Goal: Task Accomplishment & Management: Manage account settings

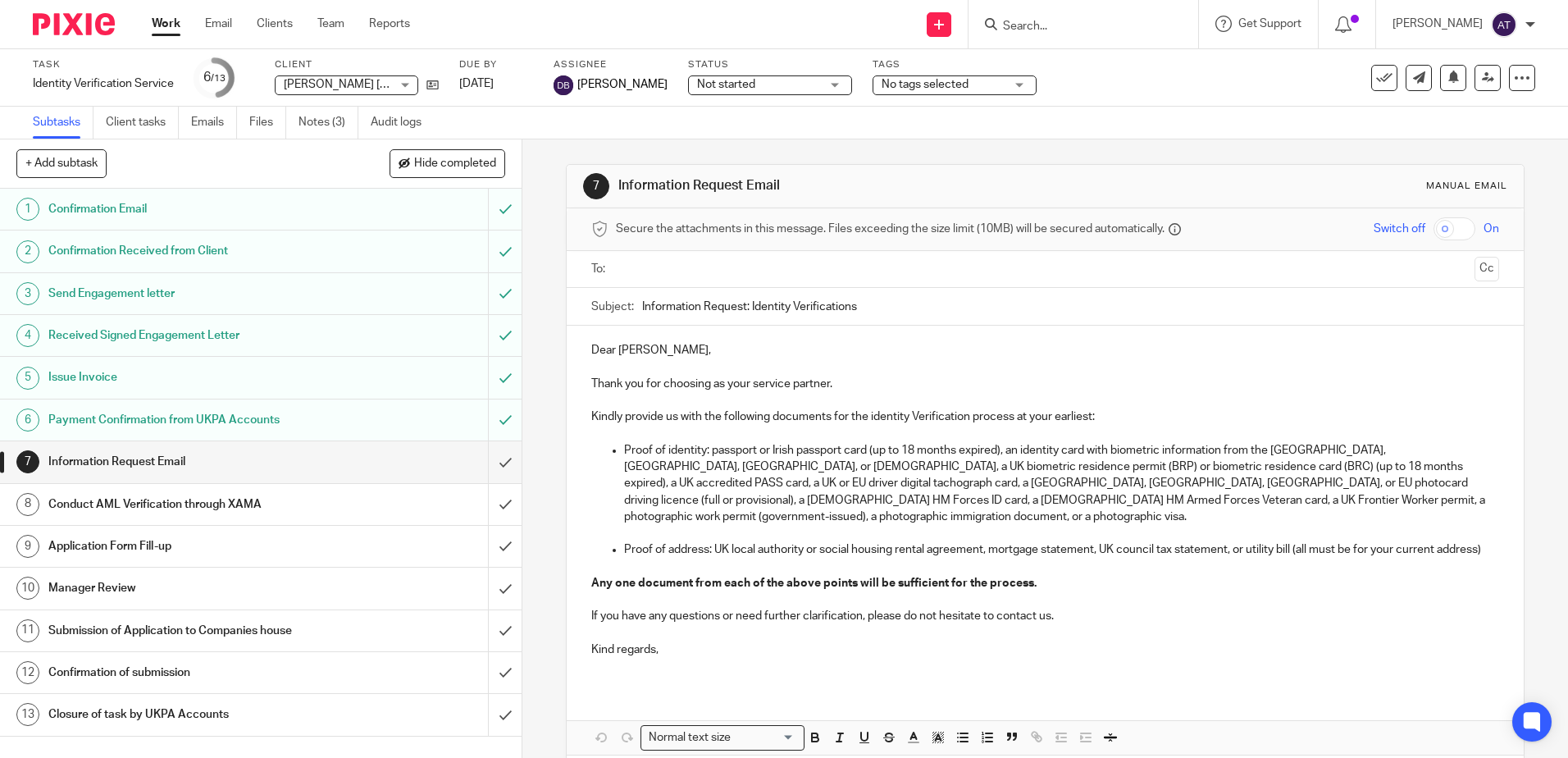
click at [1511, 271] on div "7 Information Request Email Manual email Secure the attachments in this message…" at bounding box center [1045, 449] width 1045 height 619
click at [482, 467] on input "submit" at bounding box center [261, 461] width 522 height 41
click at [492, 505] on input "submit" at bounding box center [261, 504] width 522 height 41
click at [489, 535] on input "submit" at bounding box center [261, 545] width 522 height 41
click at [490, 581] on input "submit" at bounding box center [261, 588] width 522 height 41
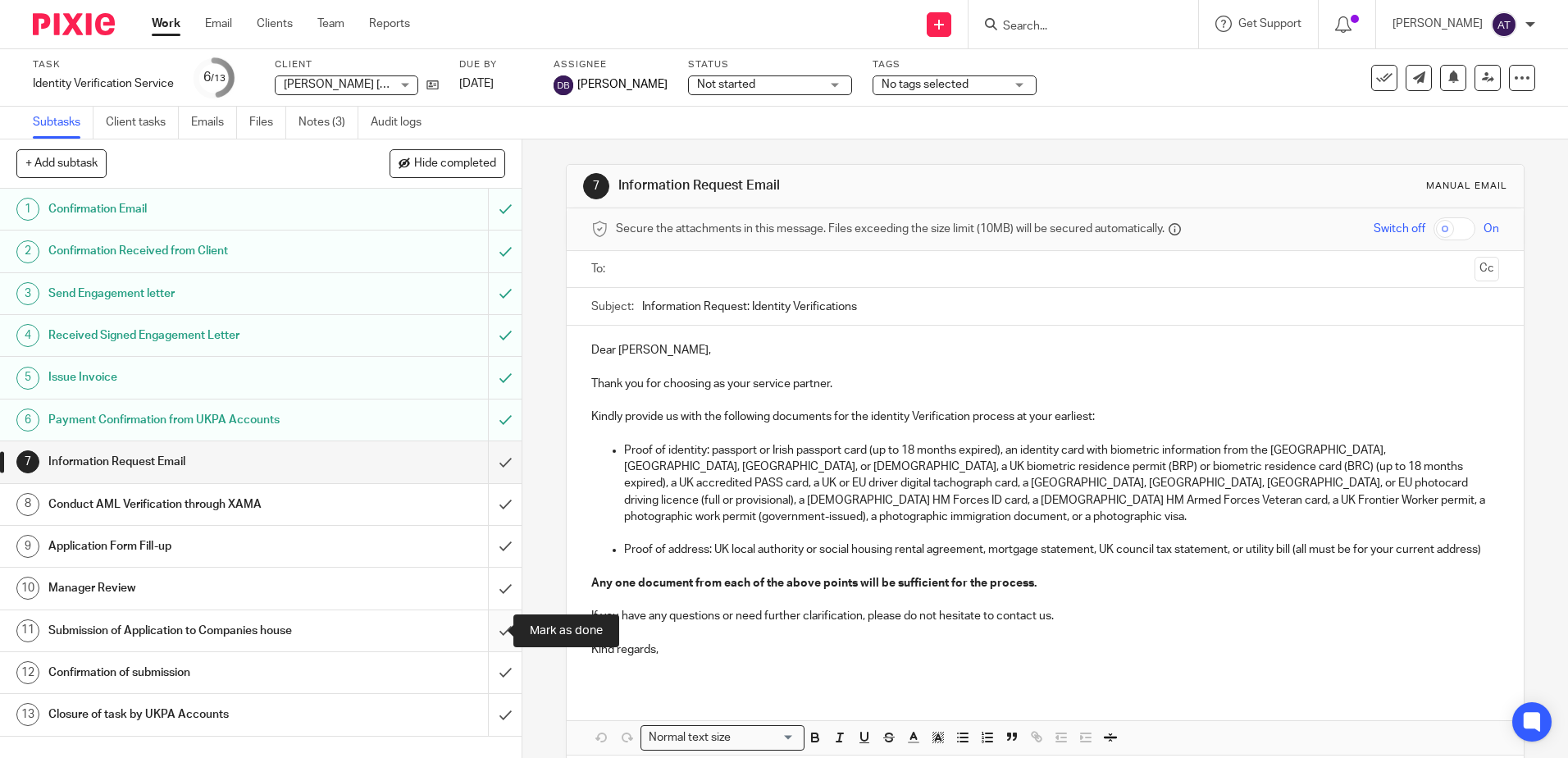
click at [496, 630] on input "submit" at bounding box center [261, 630] width 522 height 41
click at [491, 663] on input "submit" at bounding box center [261, 672] width 522 height 41
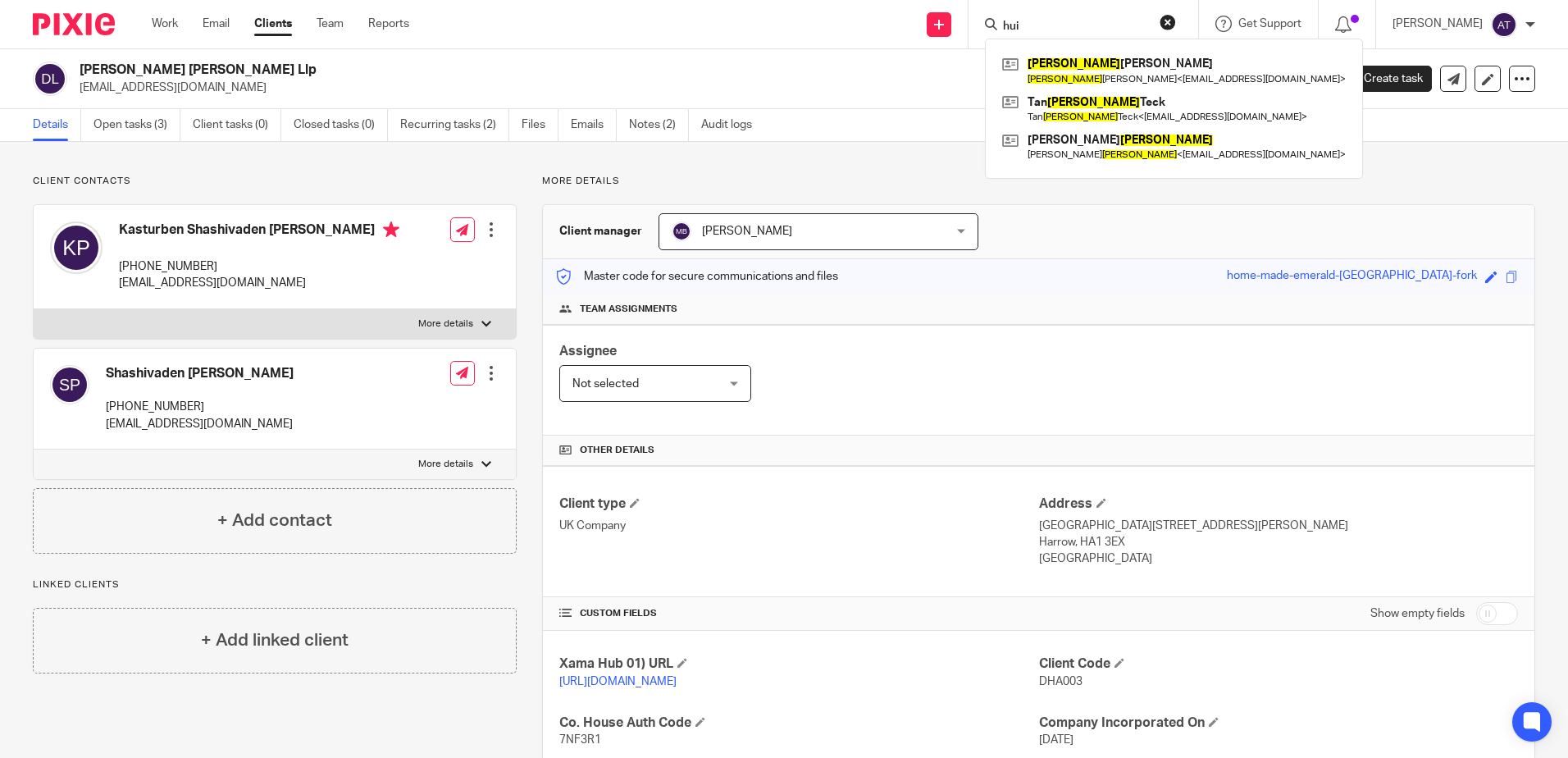
drag, startPoint x: 232, startPoint y: 91, endPoint x: 78, endPoint y: 93, distance: 154.0
click at [78, 93] on div "Dhanya Sampati Llp dhanyasampati@gmail.com" at bounding box center [672, 78] width 1279 height 34
copy p "dhanyasampati@gmail.com"
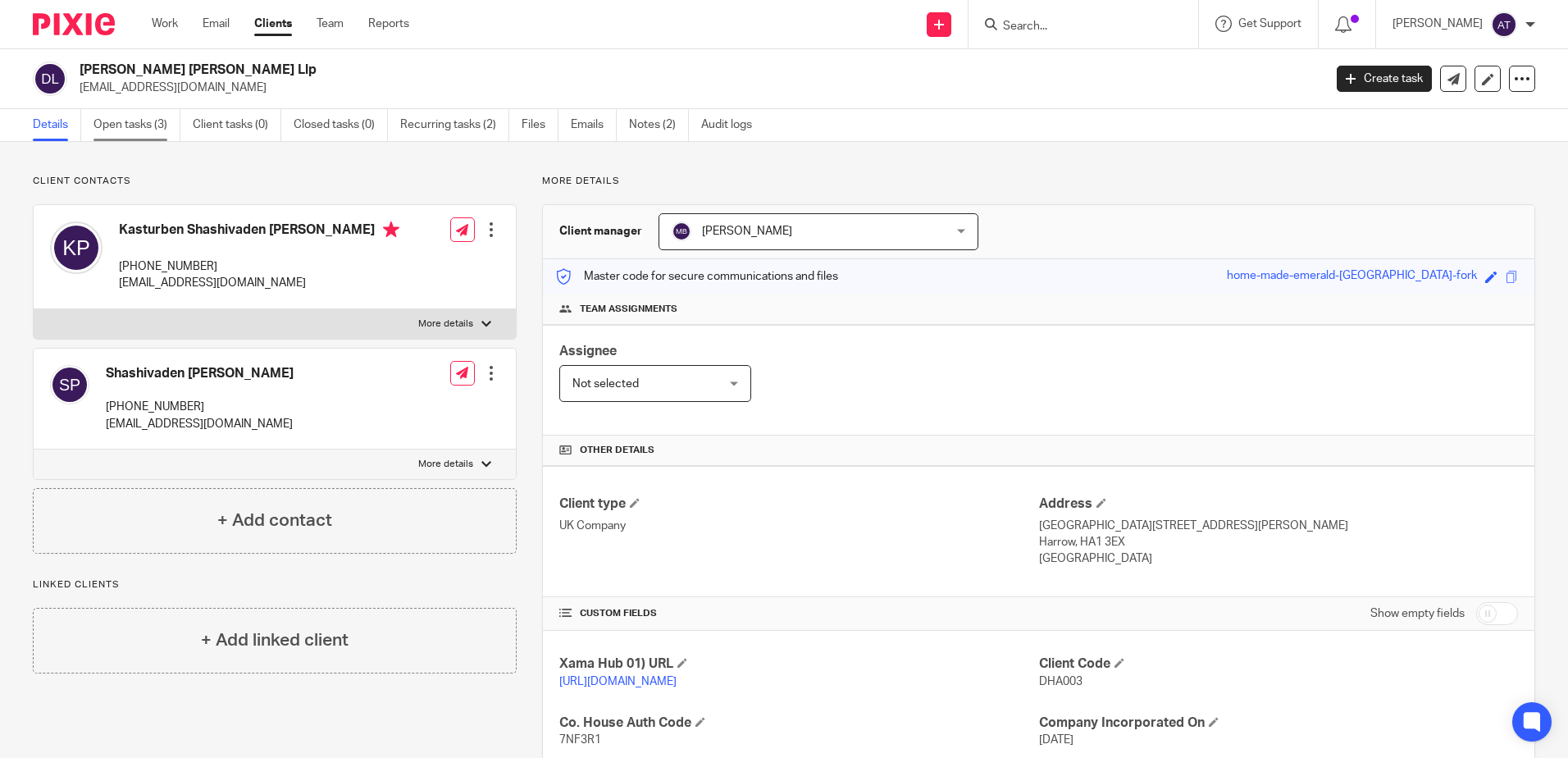
click at [136, 124] on link "Open tasks (3)" at bounding box center [137, 125] width 87 height 32
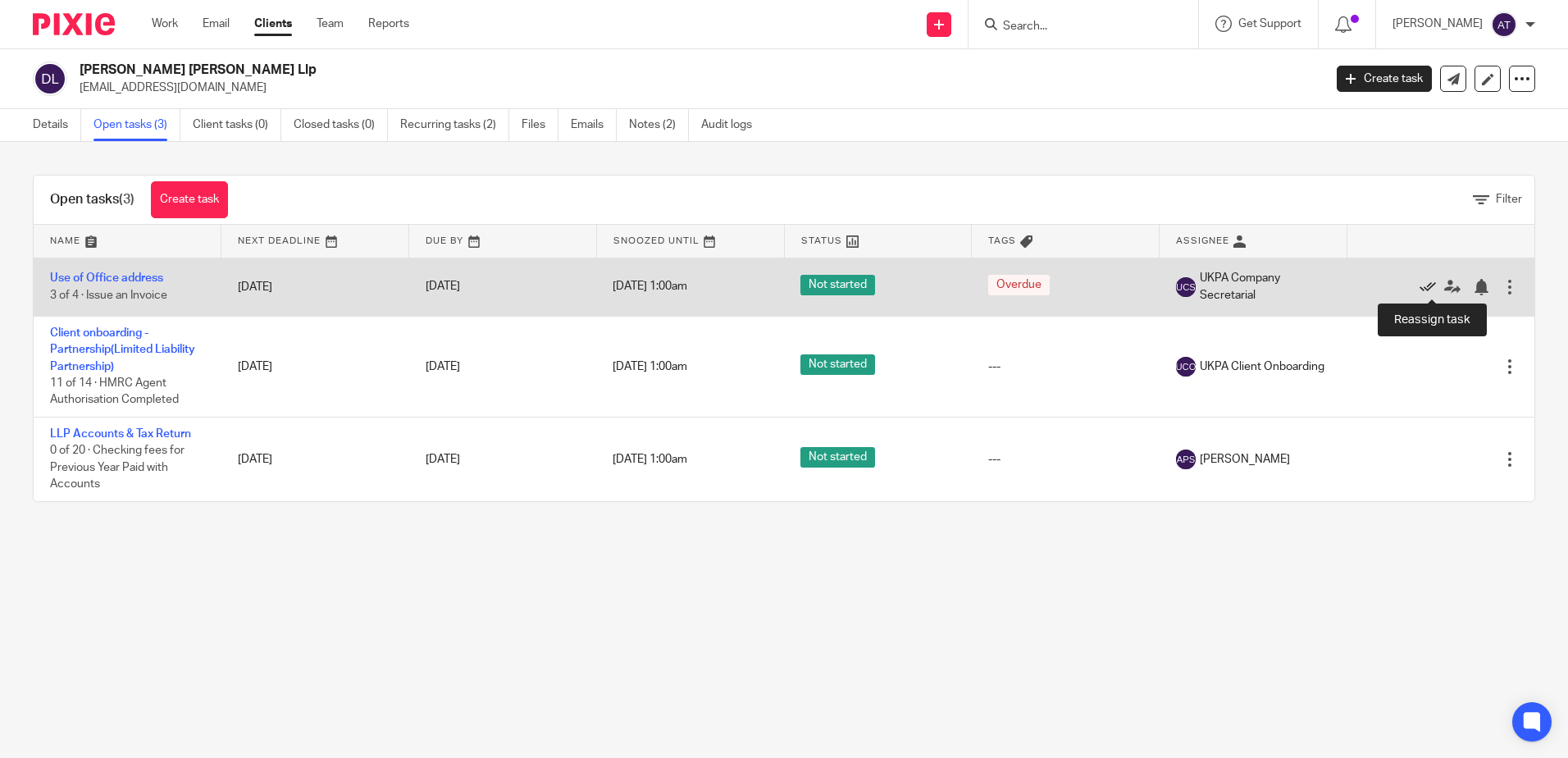
click at [1420, 285] on link at bounding box center [1432, 287] width 25 height 17
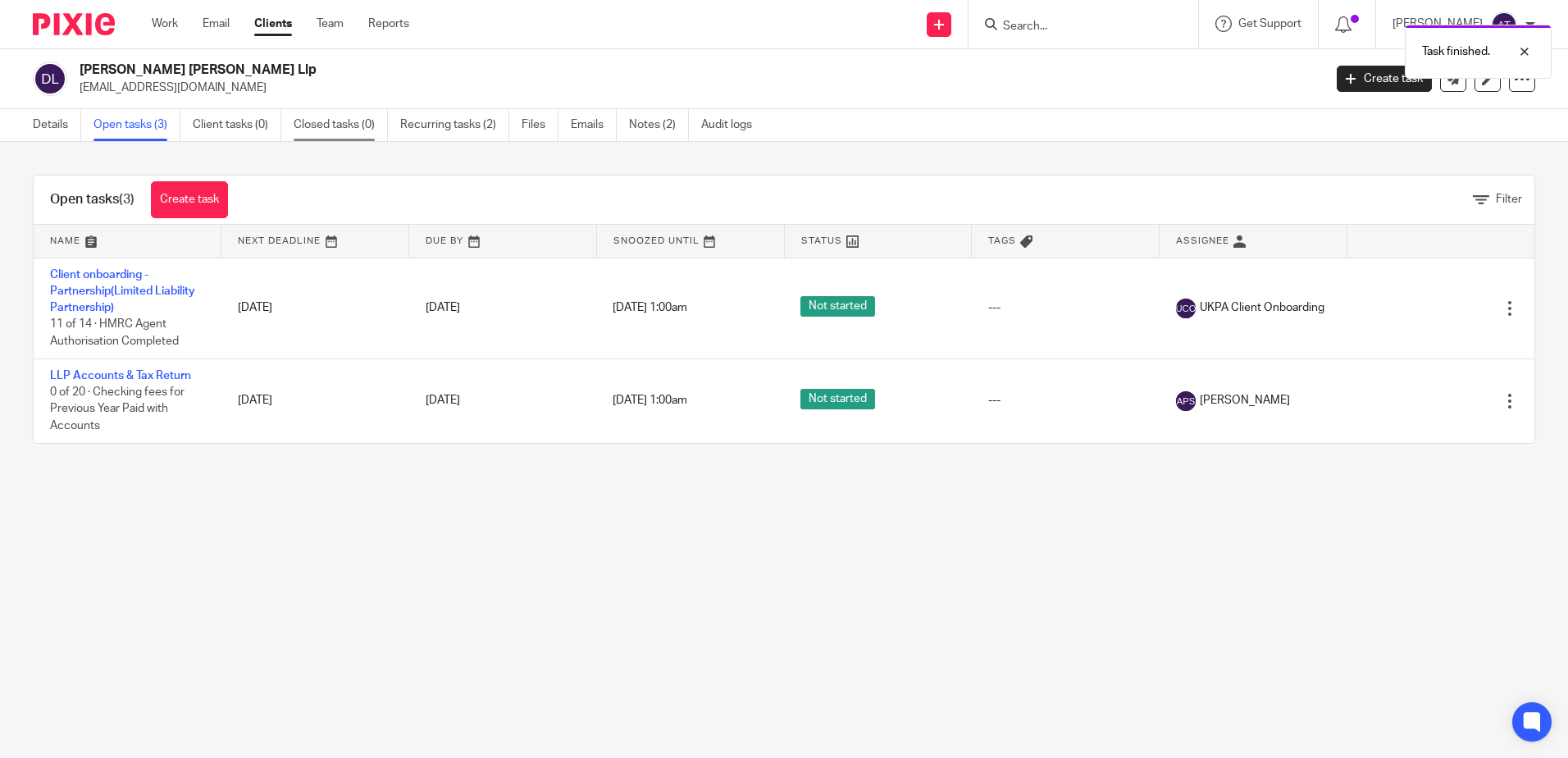
click at [343, 123] on link "Closed tasks (0)" at bounding box center [340, 125] width 94 height 32
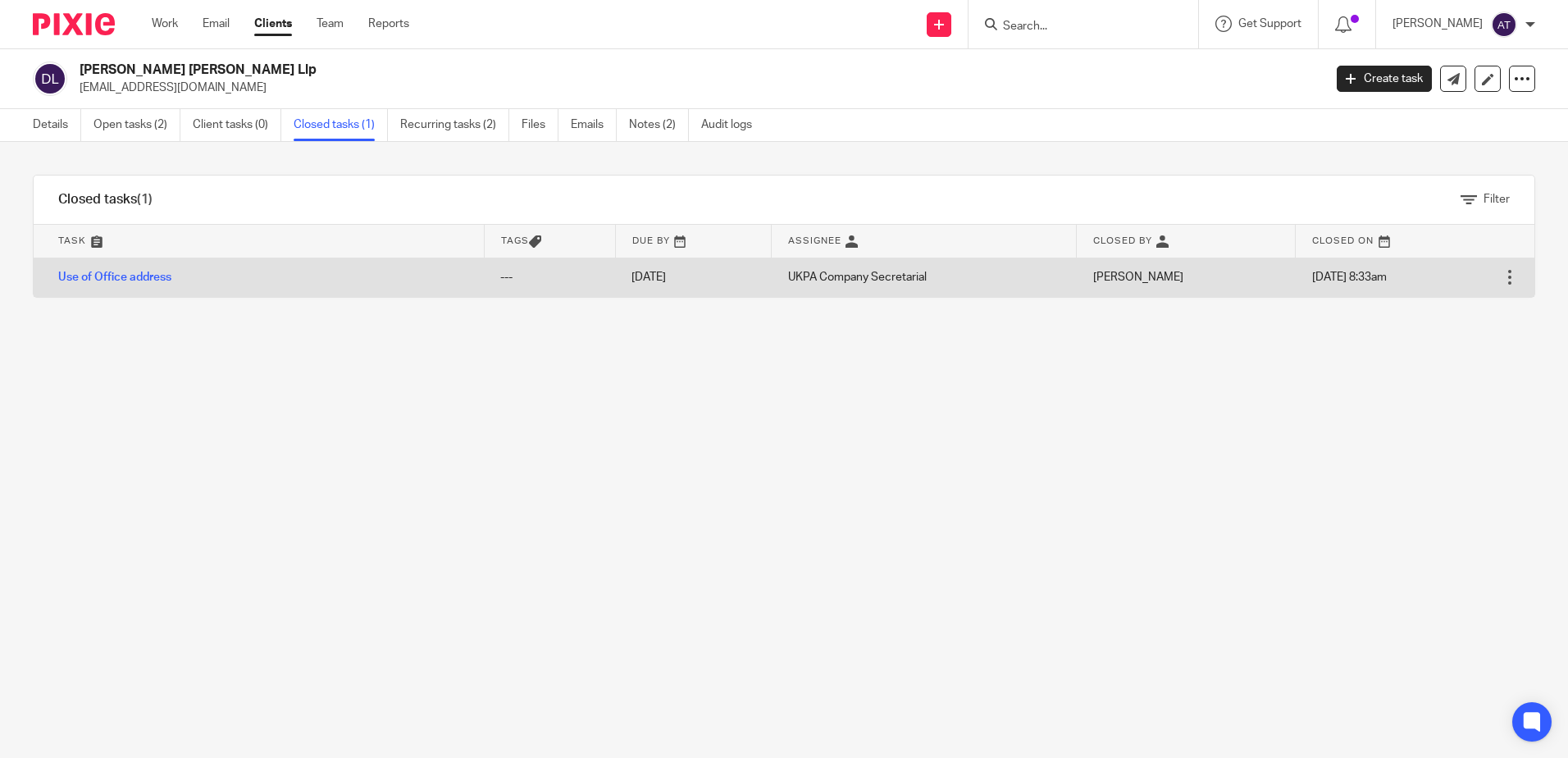
click at [1501, 285] on div at bounding box center [1510, 278] width 17 height 17
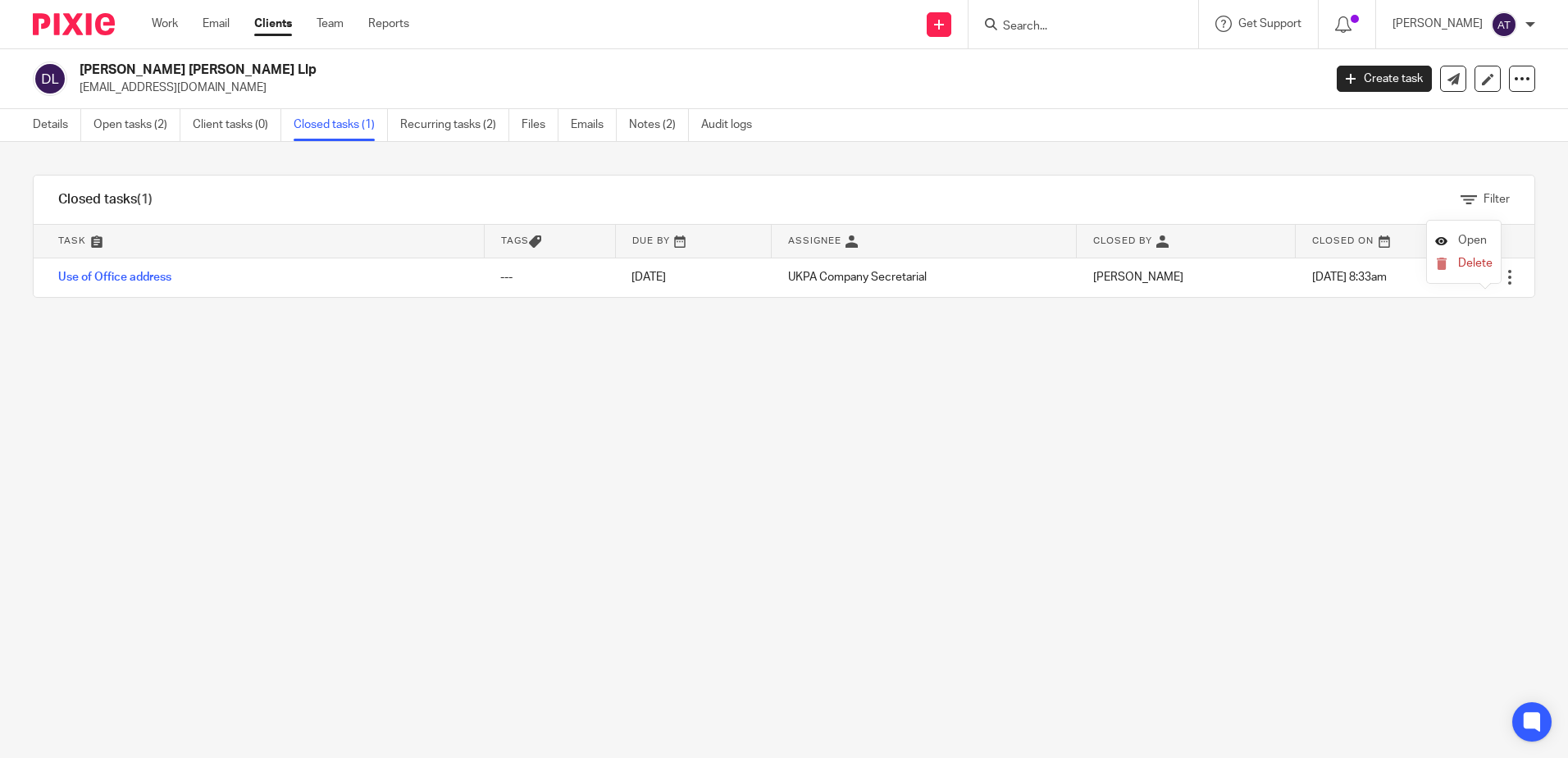
click at [1470, 238] on span "Open" at bounding box center [1472, 240] width 28 height 12
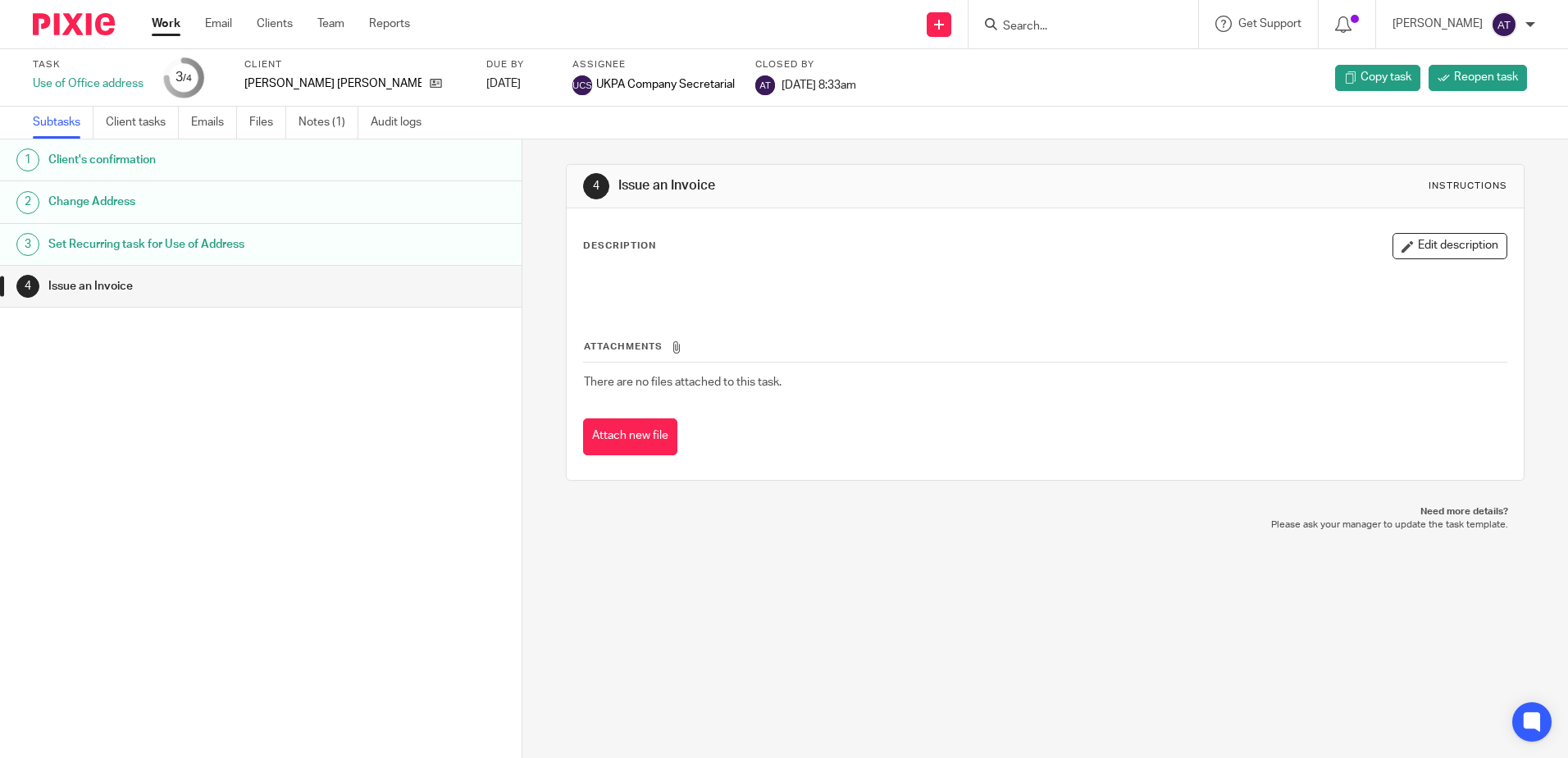
click at [148, 123] on link "Client tasks" at bounding box center [143, 123] width 73 height 32
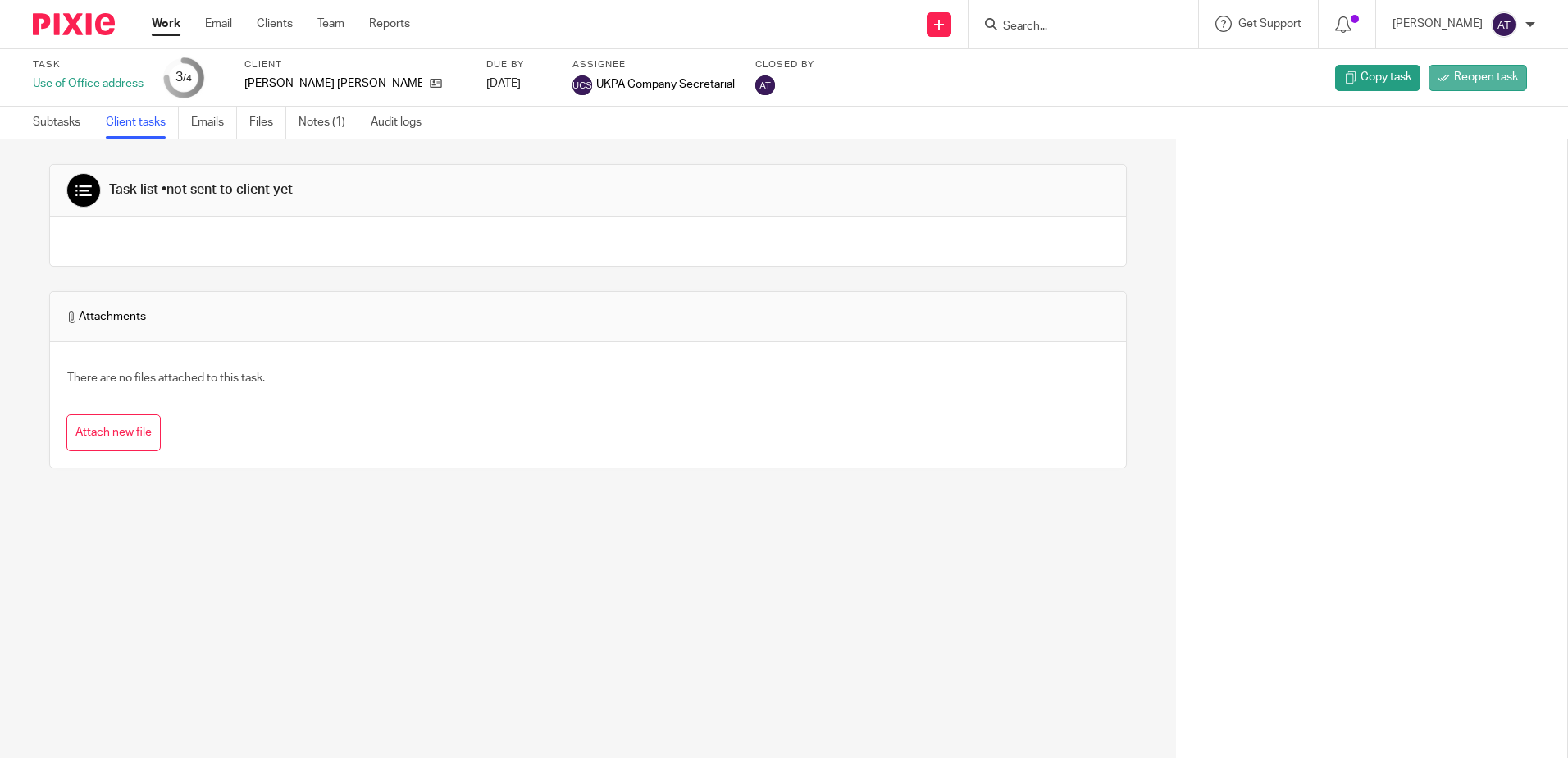
click at [1454, 82] on span "Reopen task" at bounding box center [1485, 78] width 64 height 17
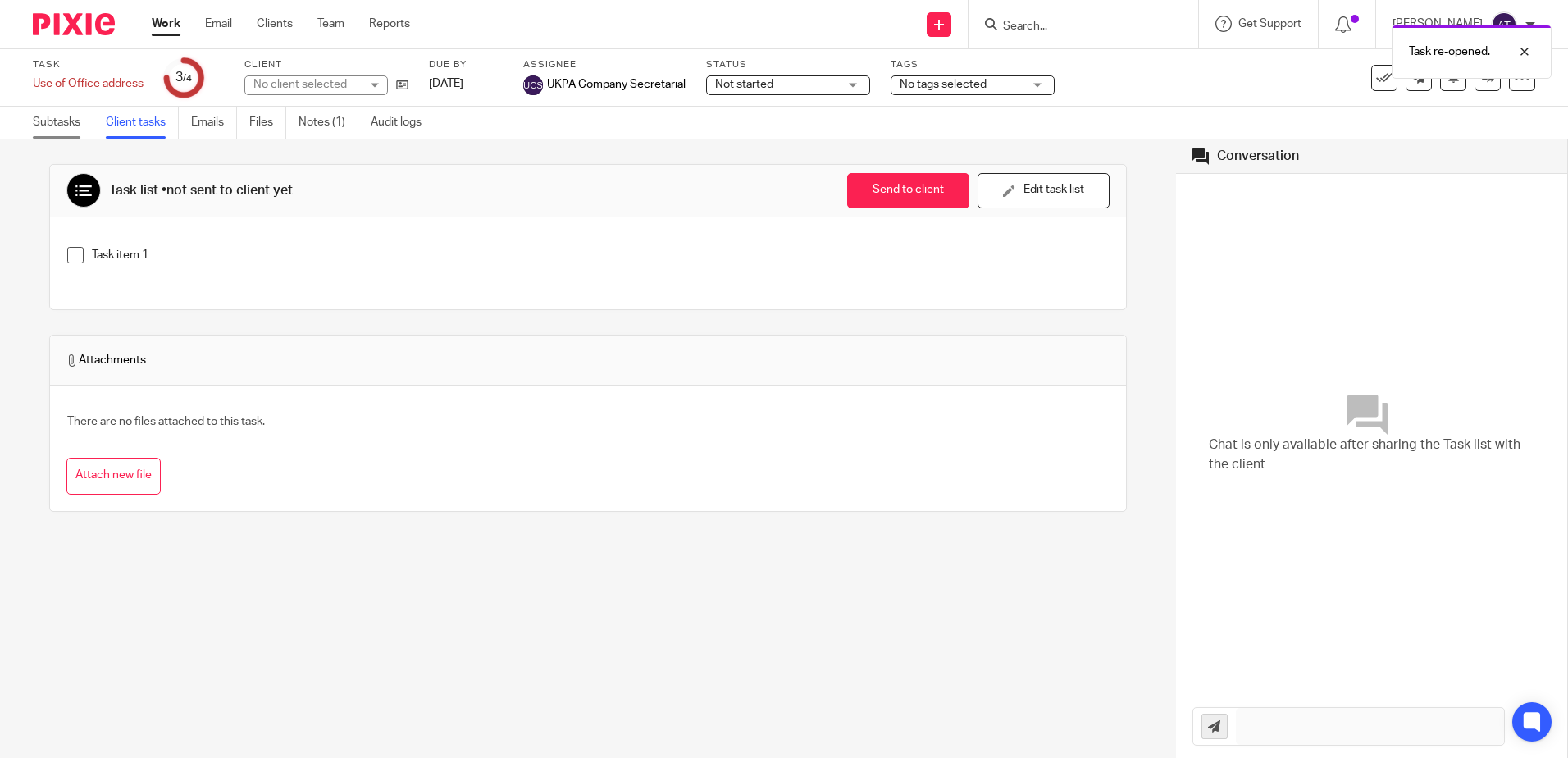
click at [68, 120] on link "Subtasks" at bounding box center [63, 123] width 61 height 32
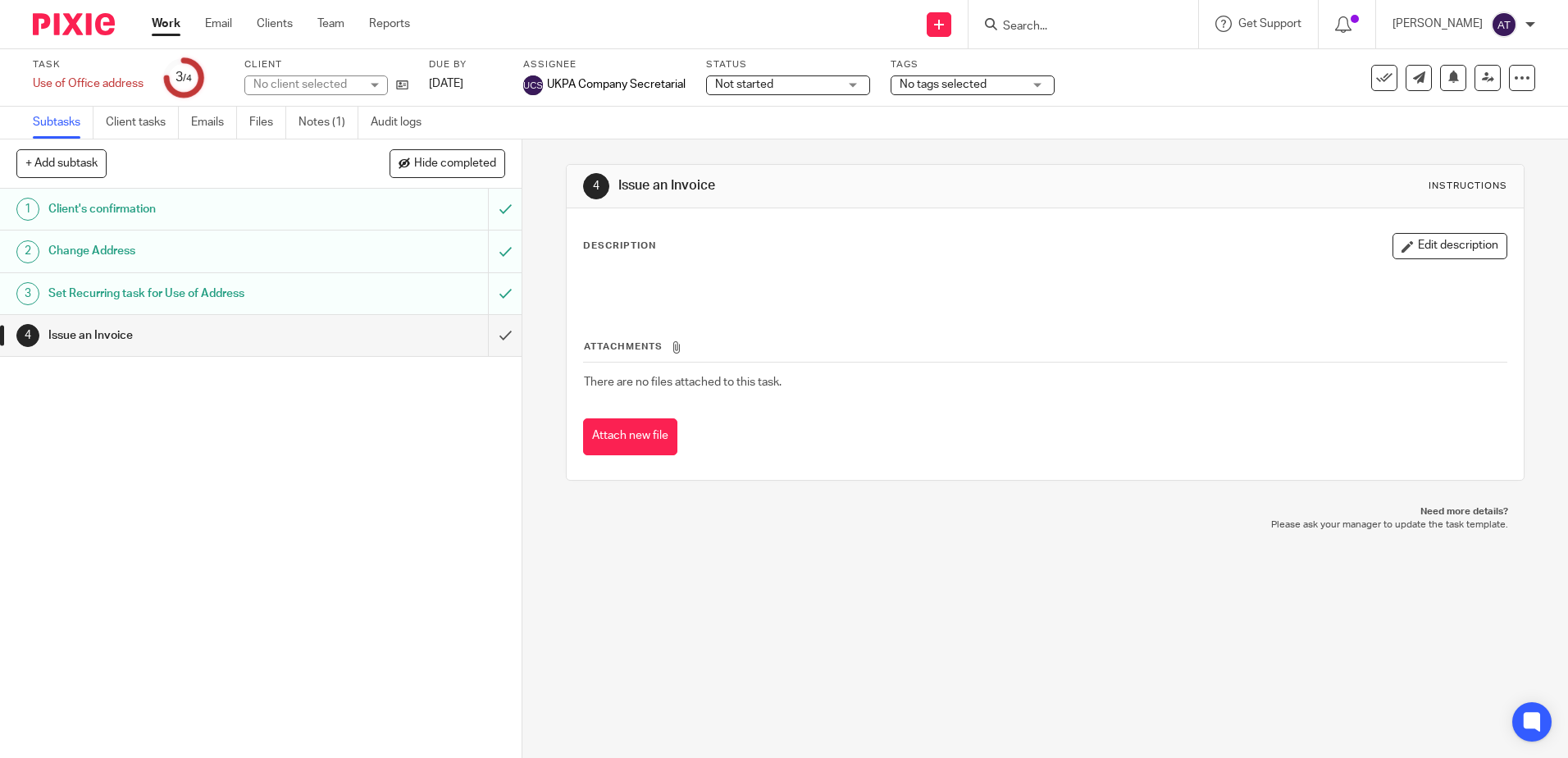
click at [1474, 85] on link at bounding box center [1486, 78] width 26 height 26
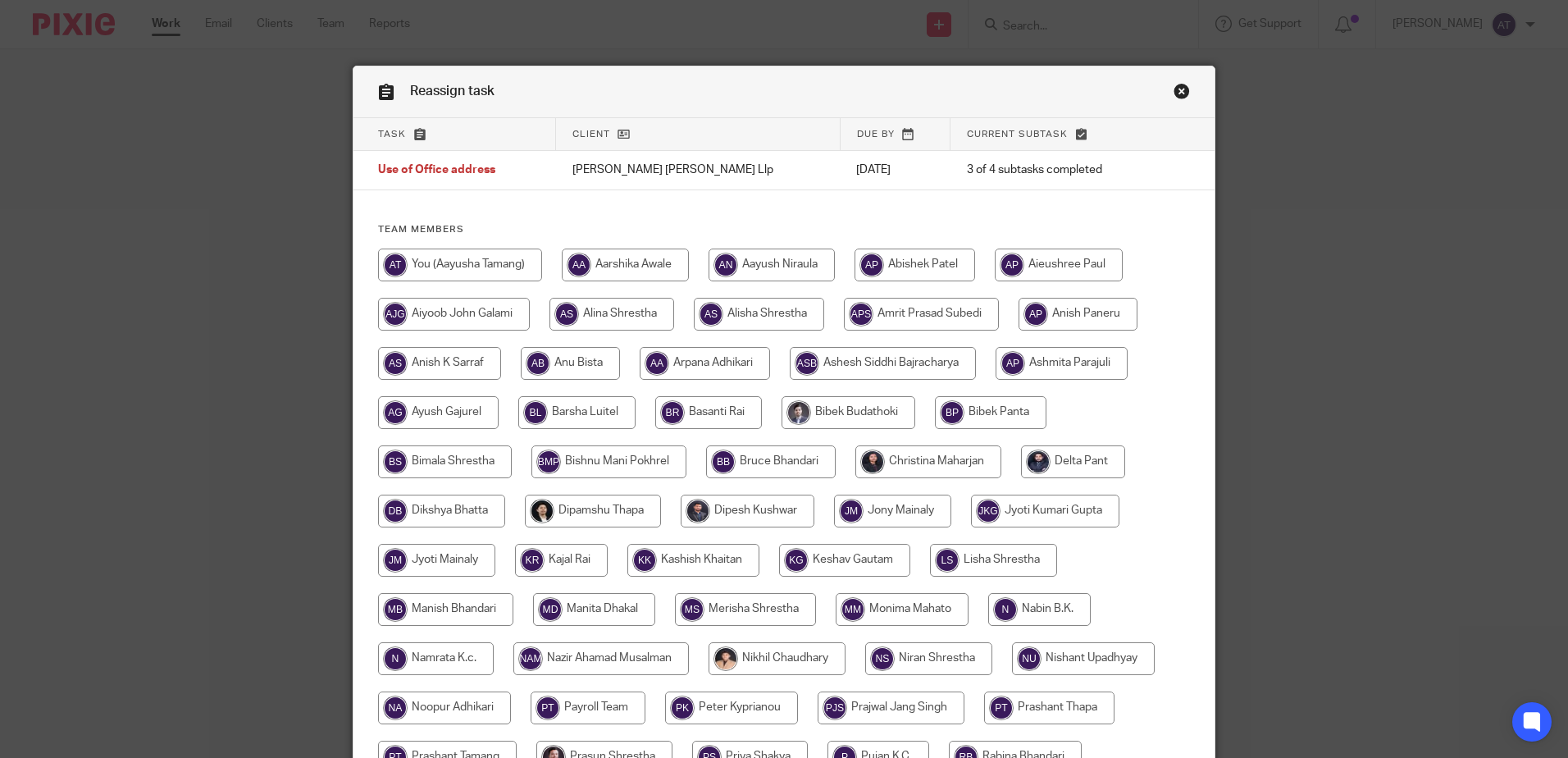
scroll to position [492, 0]
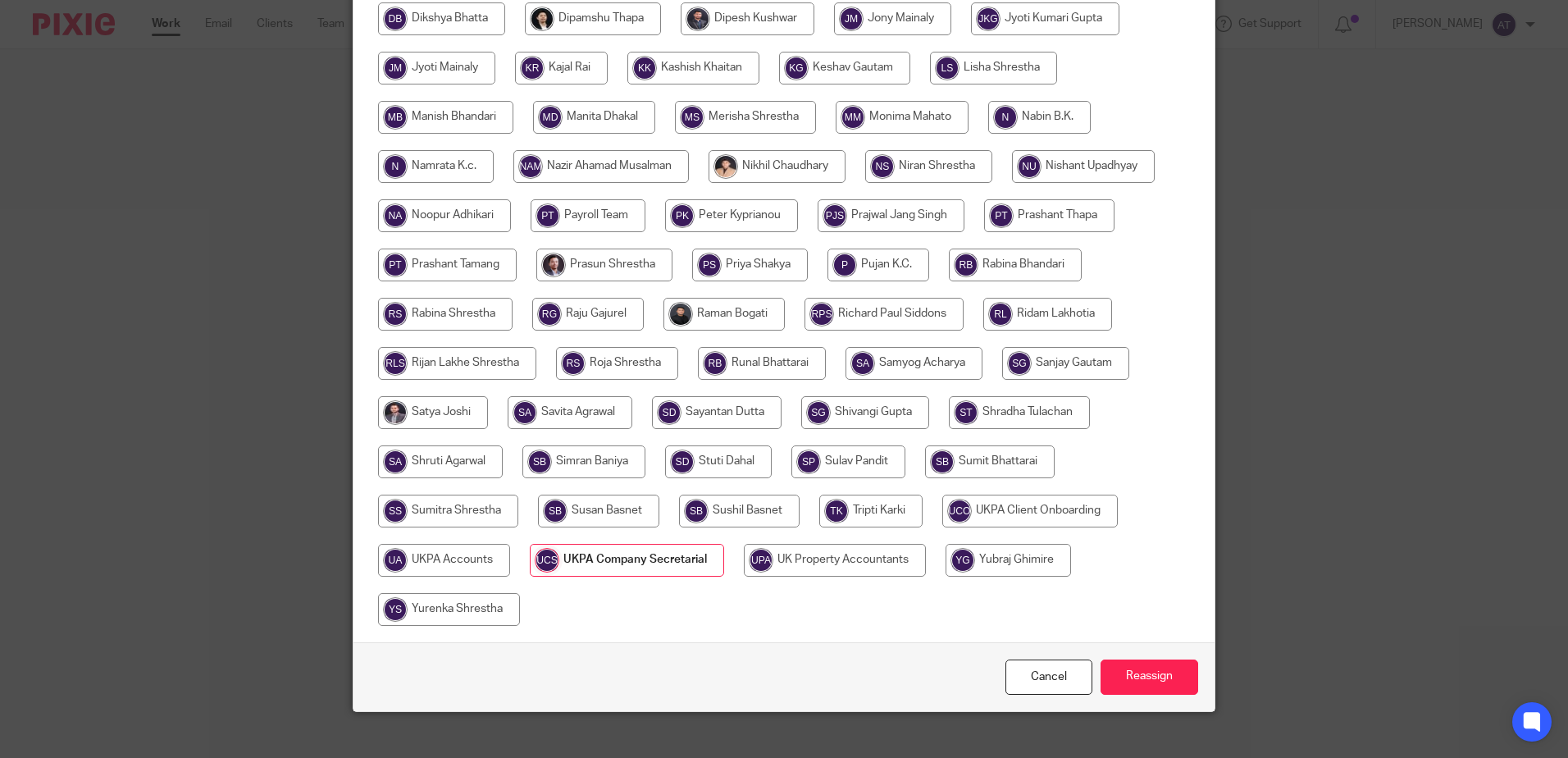
click at [442, 562] on input "radio" at bounding box center [443, 560] width 132 height 33
radio input "true"
click at [1131, 676] on input "Reassign" at bounding box center [1149, 677] width 98 height 35
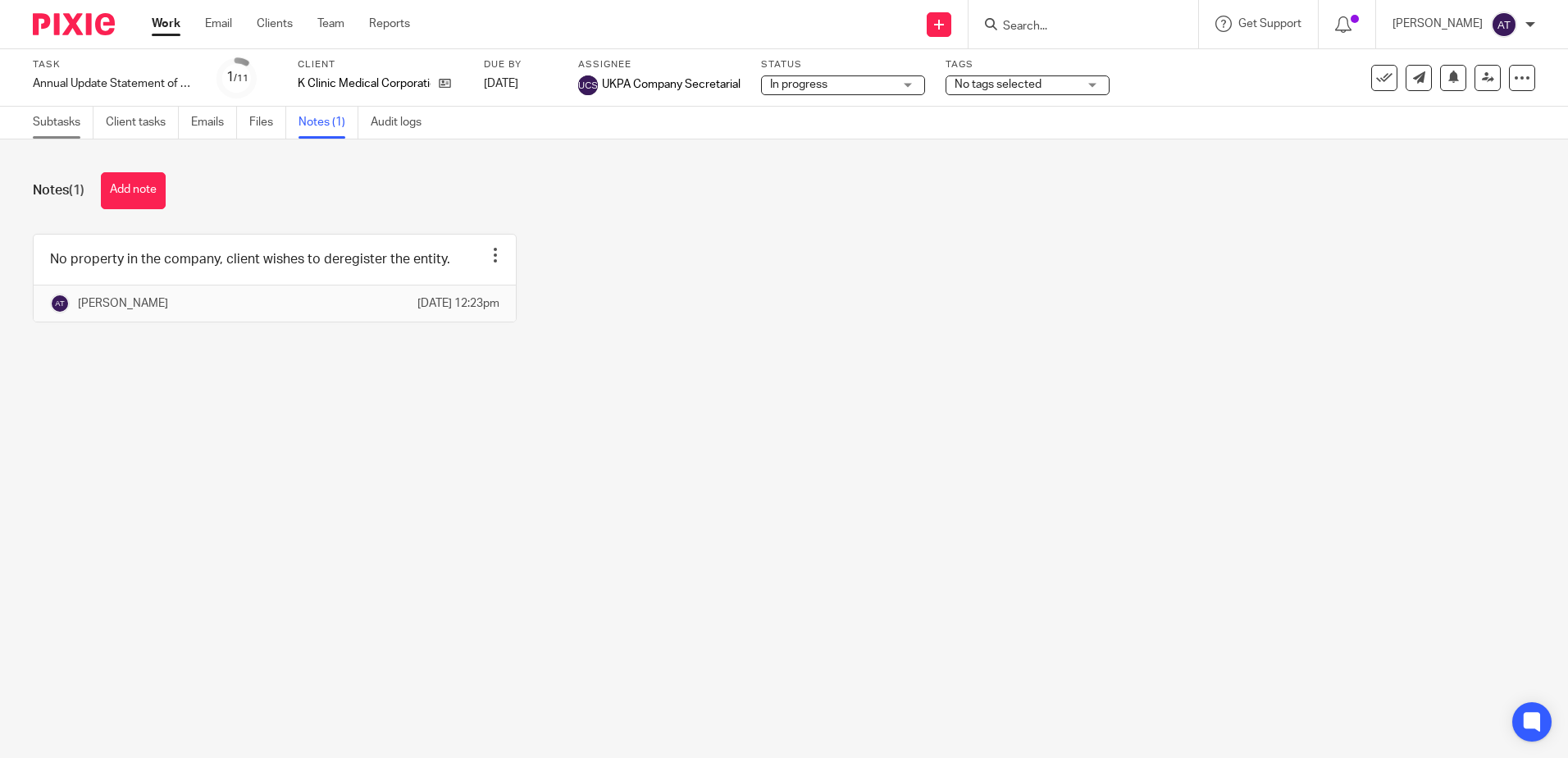
click at [51, 133] on link "Subtasks" at bounding box center [63, 123] width 61 height 32
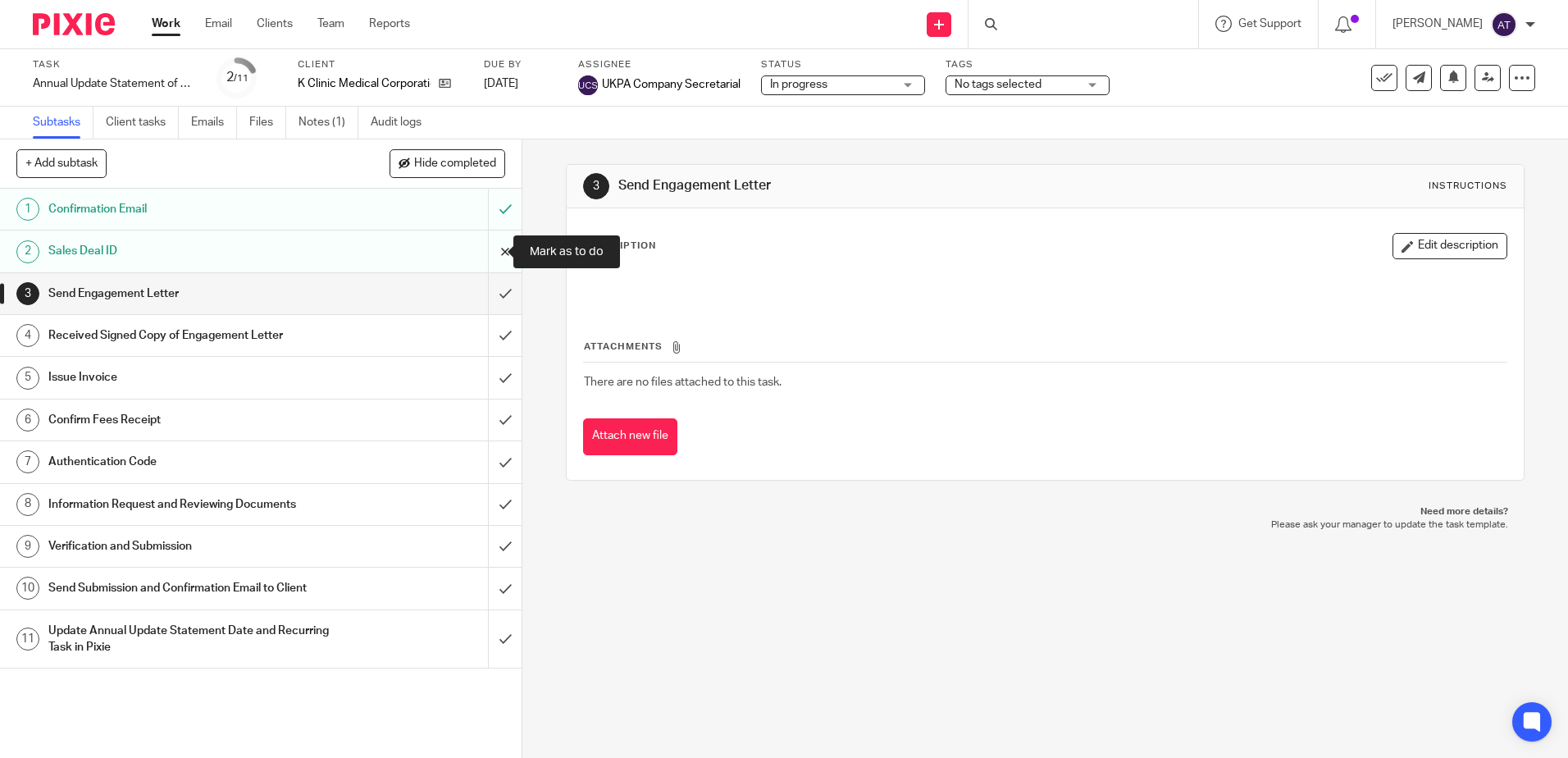
click at [489, 253] on input "submit" at bounding box center [261, 250] width 522 height 41
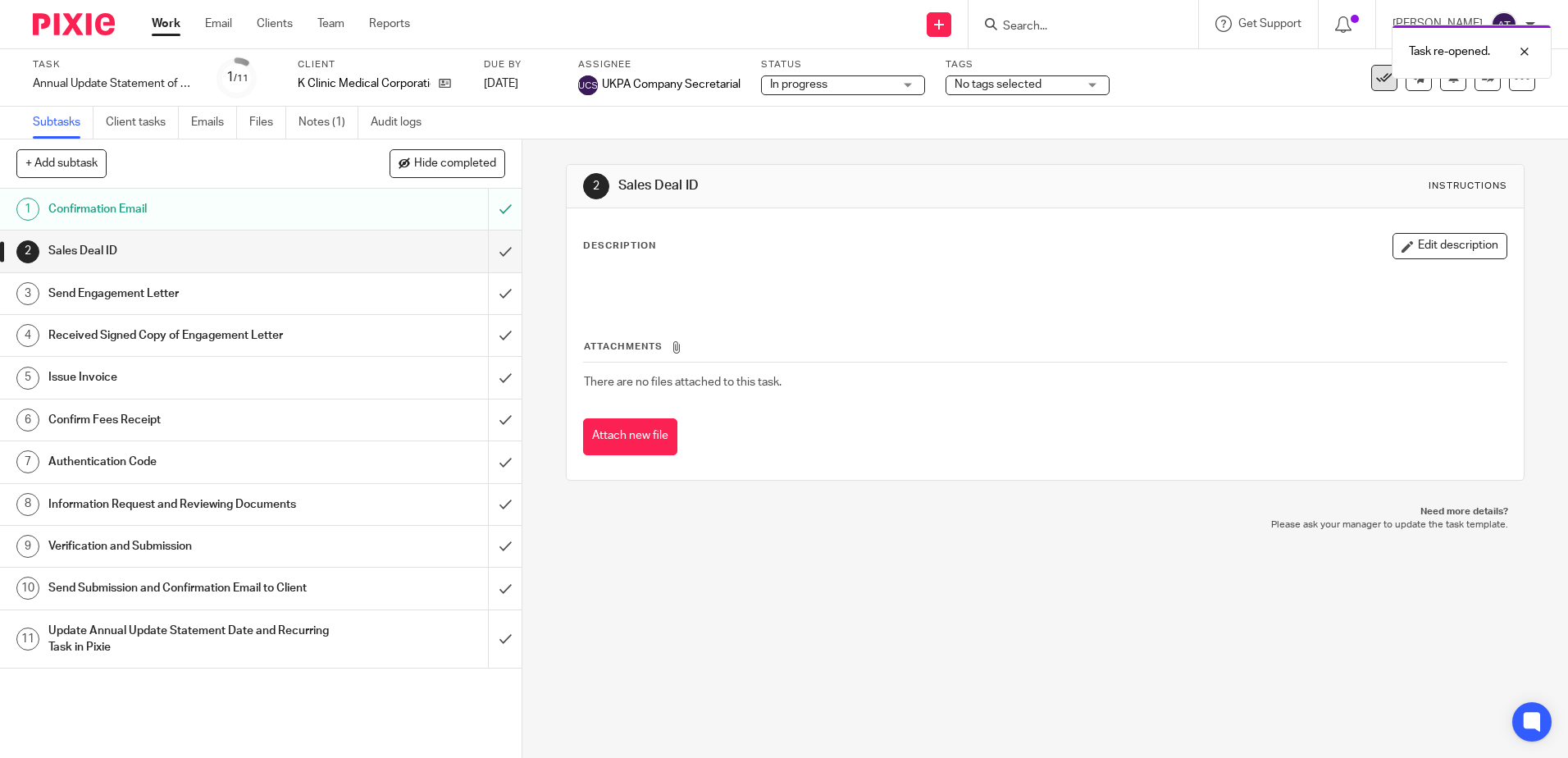
click at [1375, 83] on icon at bounding box center [1384, 78] width 17 height 17
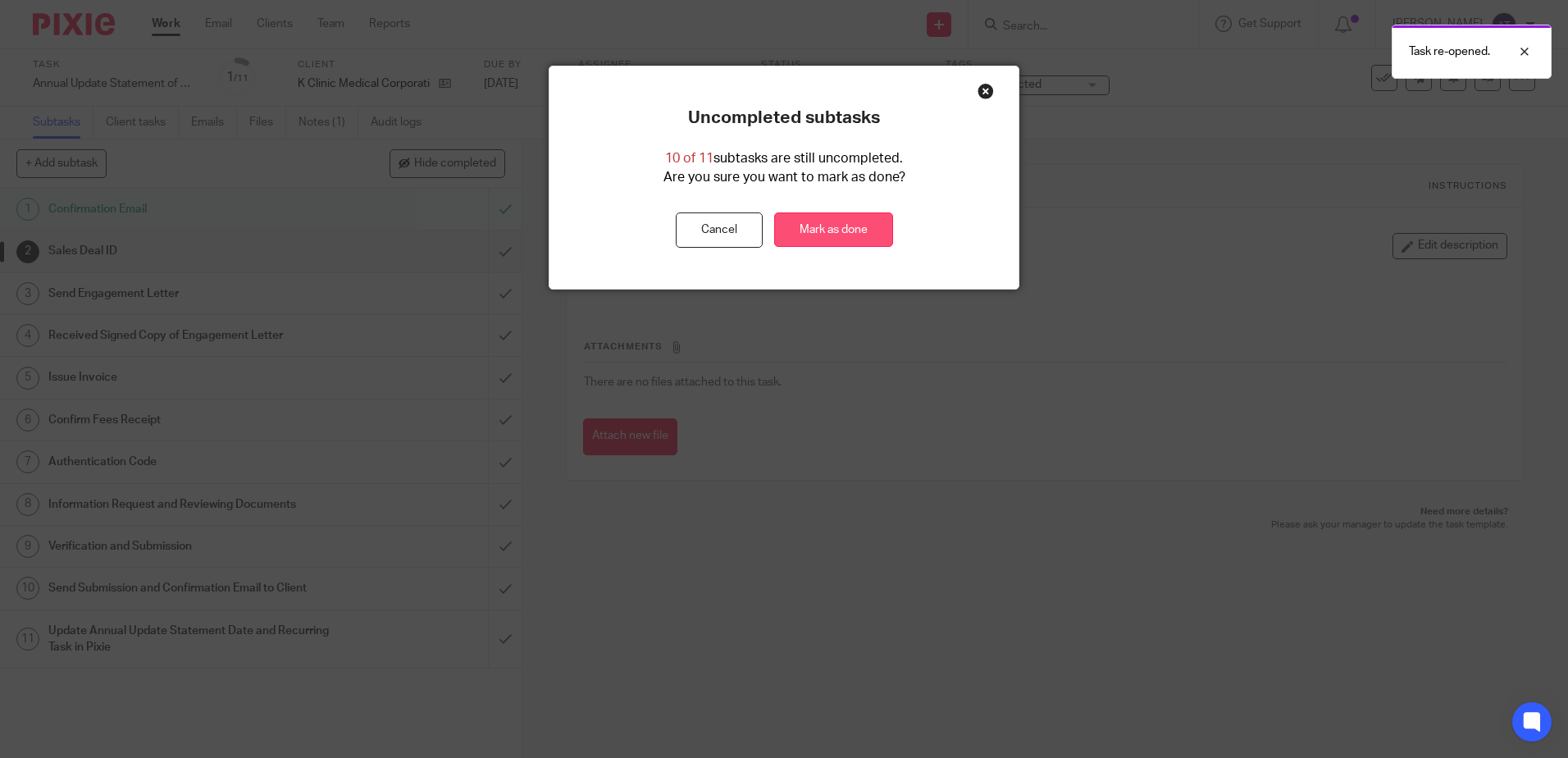
click at [837, 231] on link "Mark as done" at bounding box center [833, 230] width 119 height 35
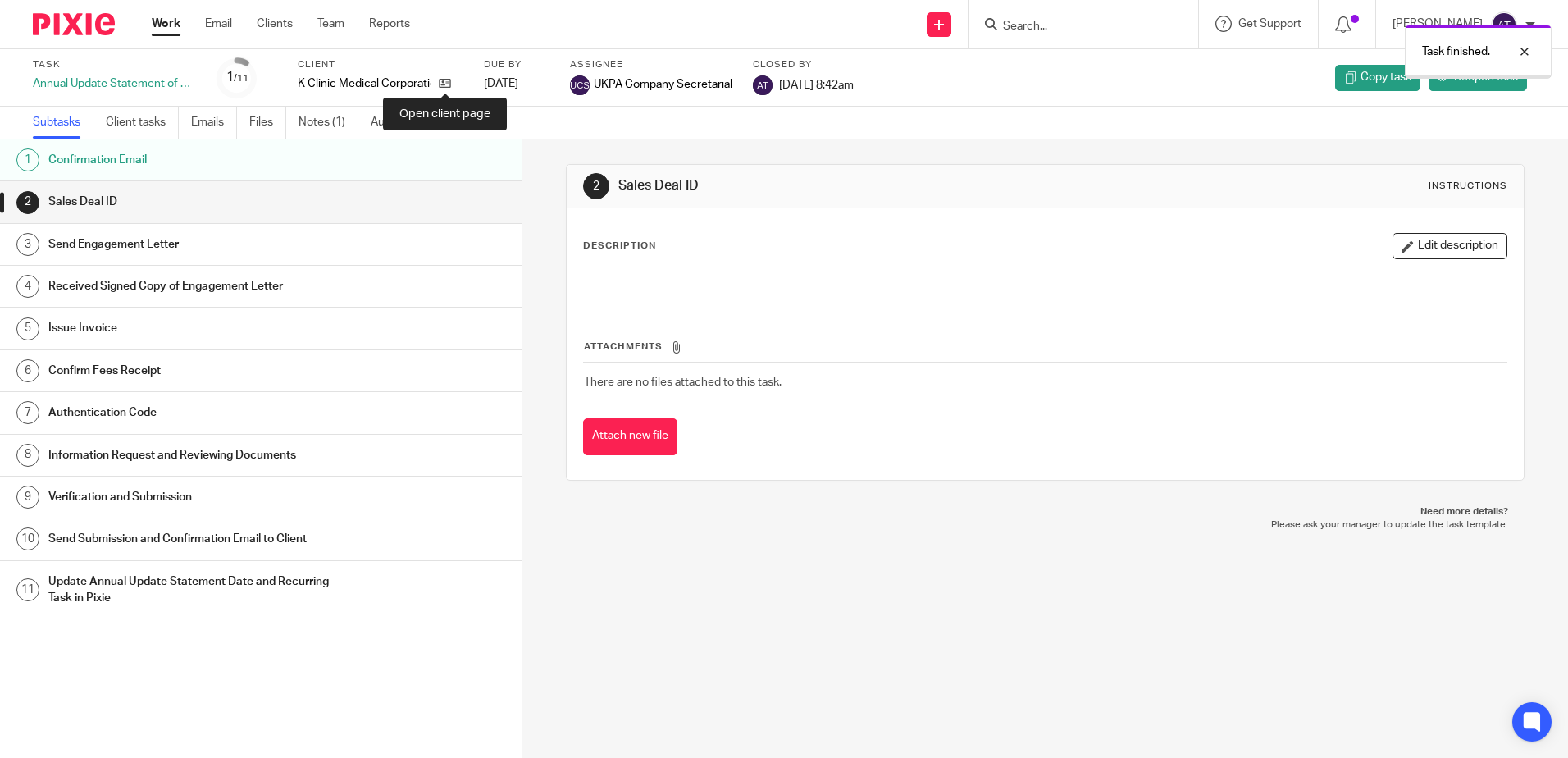
click at [444, 84] on icon at bounding box center [444, 83] width 13 height 13
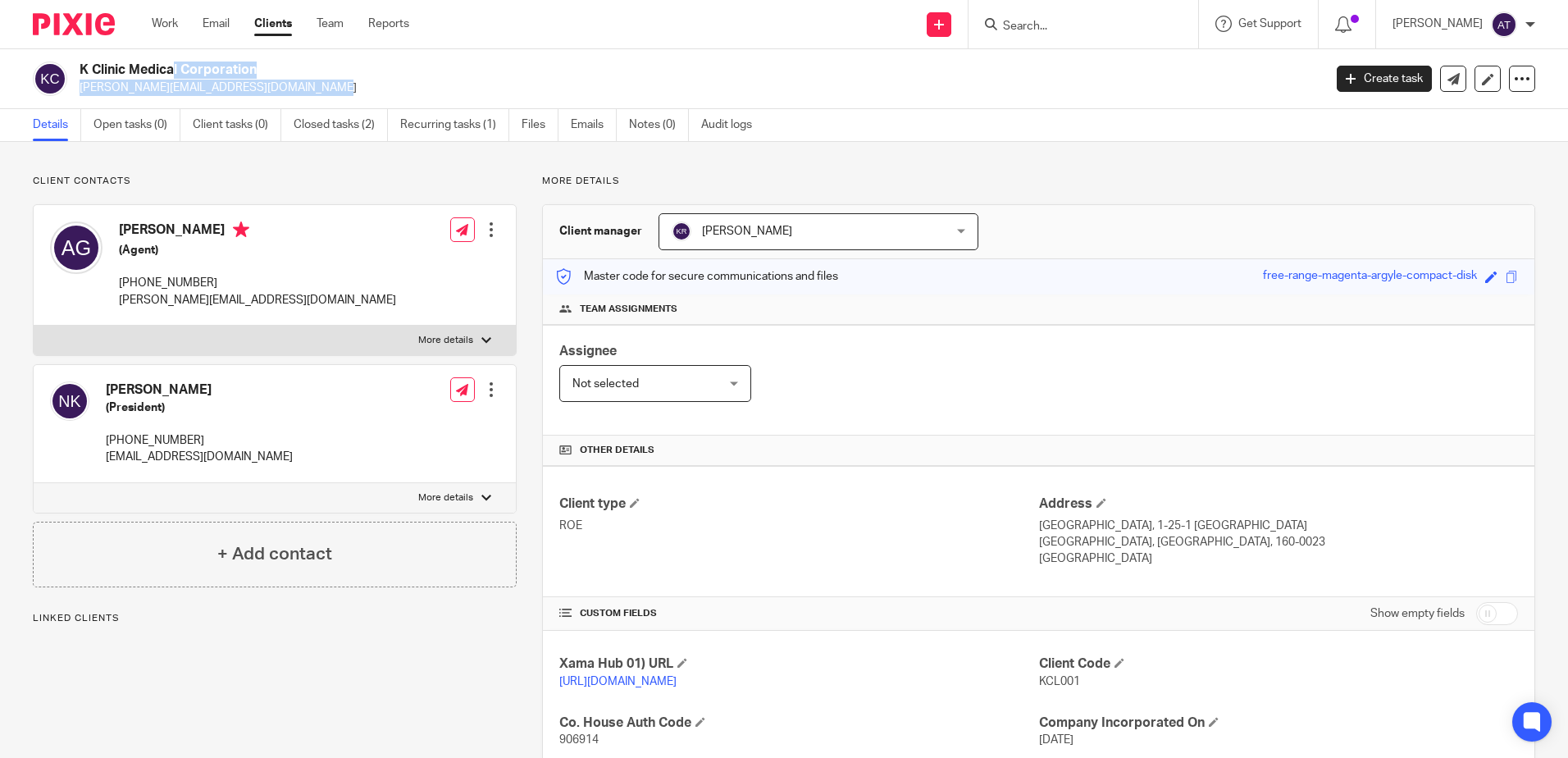
drag, startPoint x: 81, startPoint y: 67, endPoint x: 293, endPoint y: 79, distance: 212.3
click at [293, 79] on div "K Clinic Medical Corporation [PERSON_NAME][EMAIL_ADDRESS][DOMAIN_NAME]" at bounding box center [695, 78] width 1232 height 34
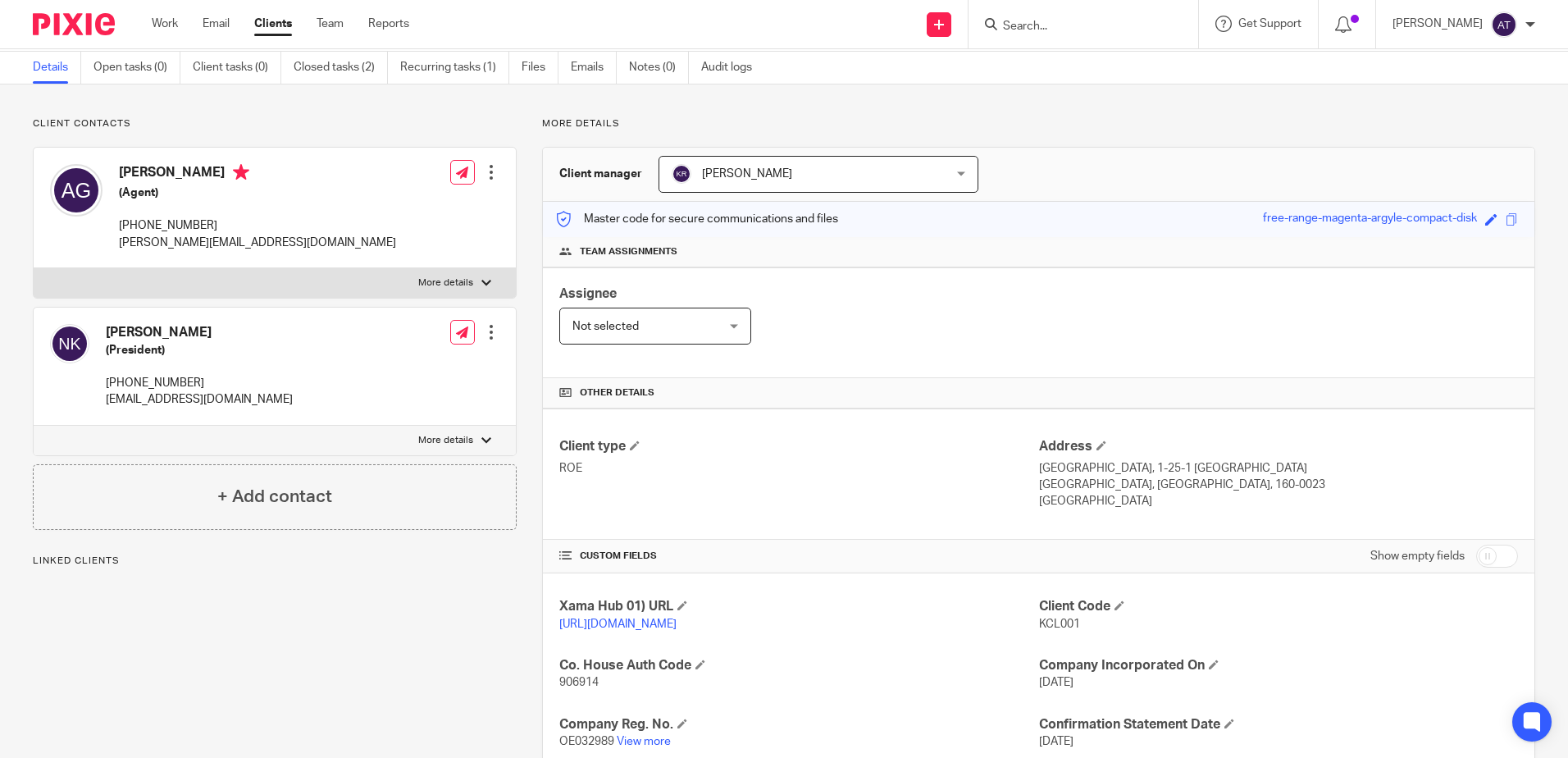
scroll to position [164, 0]
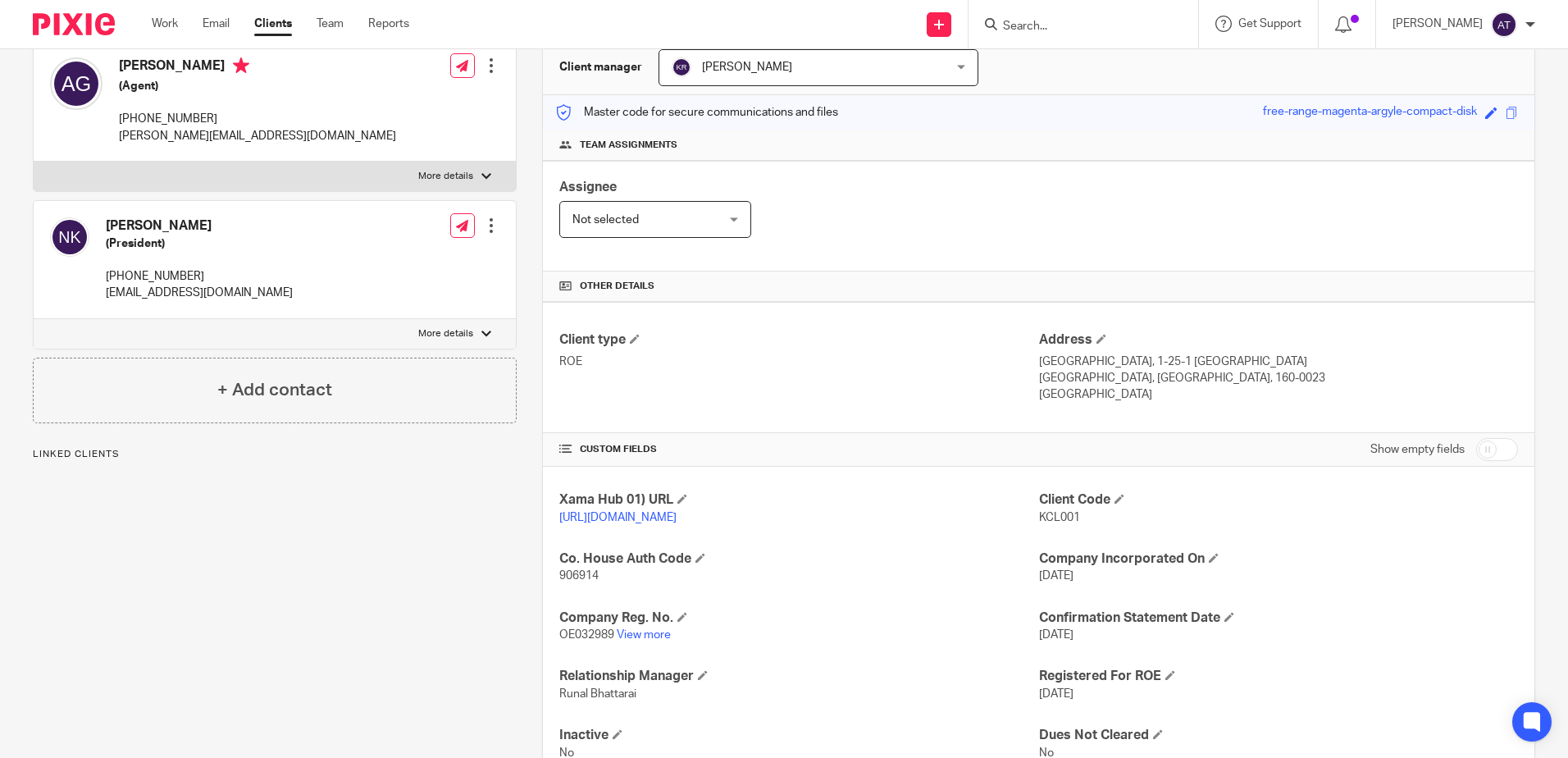
click at [1060, 517] on span "KCL001" at bounding box center [1059, 518] width 41 height 12
copy span "KCL001"
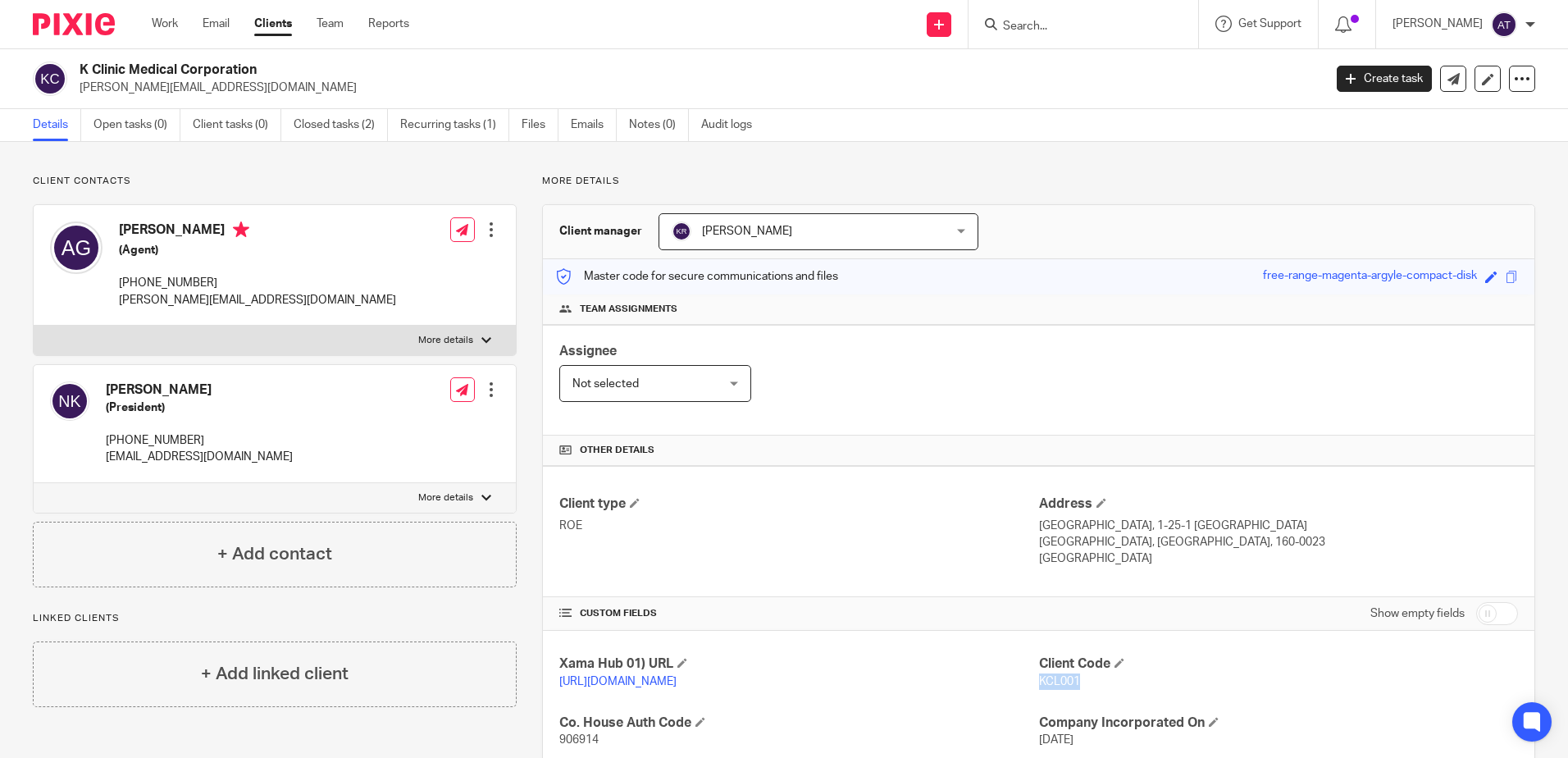
click at [853, 72] on h2 "K Clinic Medical Corporation" at bounding box center [572, 70] width 985 height 18
click at [140, 124] on link "Open tasks (0)" at bounding box center [137, 125] width 87 height 32
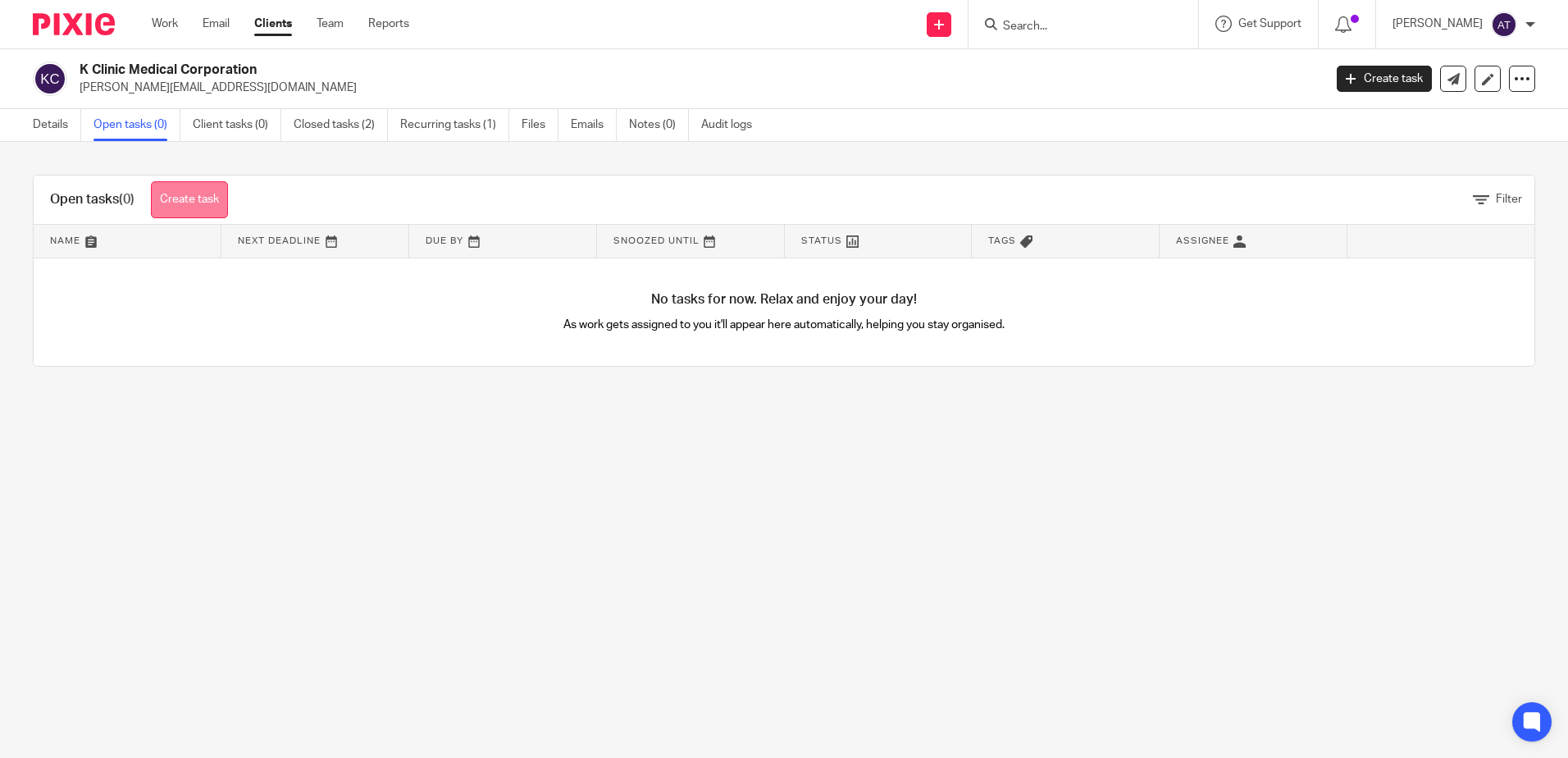
click at [193, 209] on link "Create task" at bounding box center [189, 199] width 77 height 37
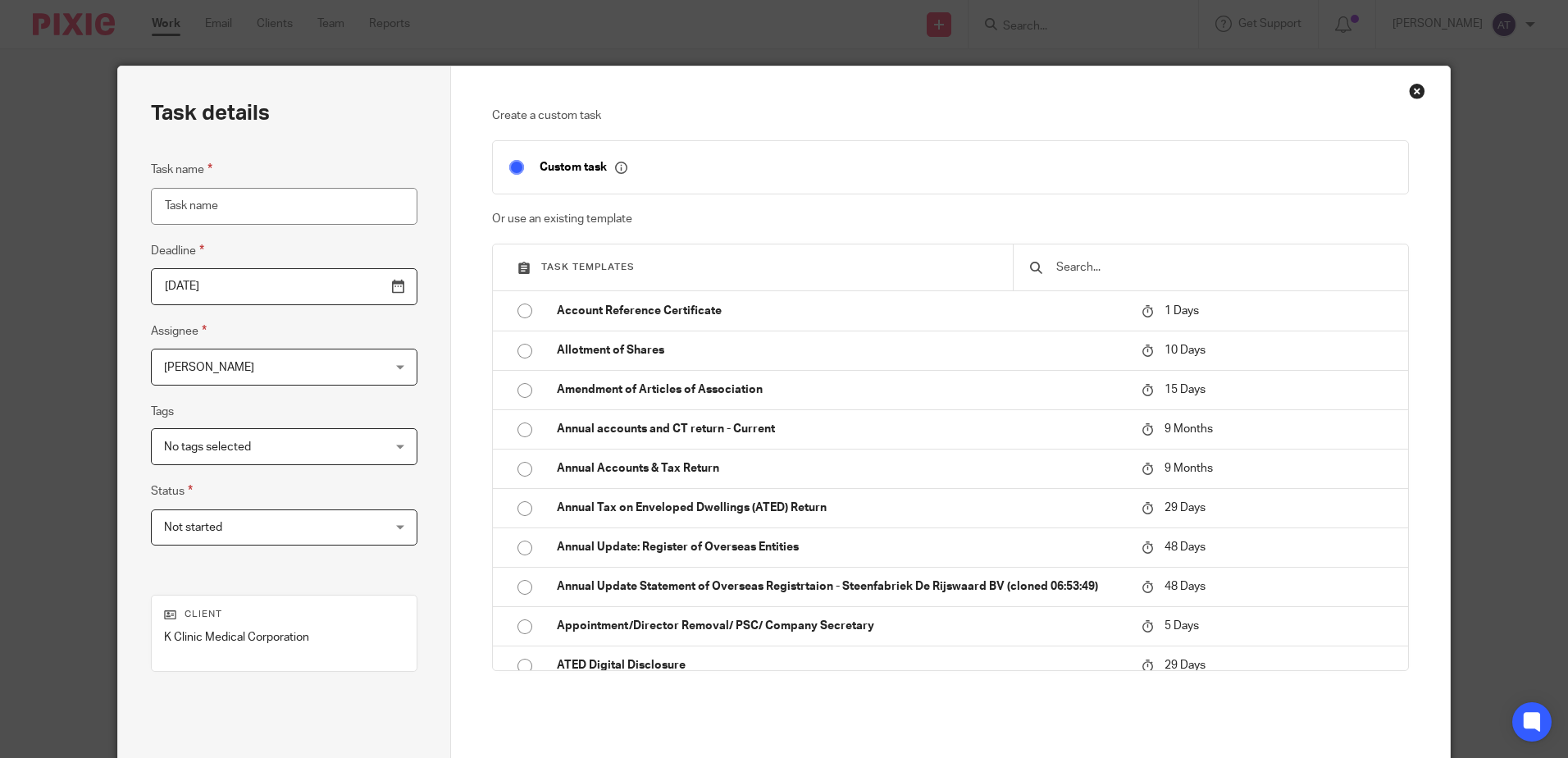
click at [1165, 274] on input "text" at bounding box center [1223, 268] width 337 height 18
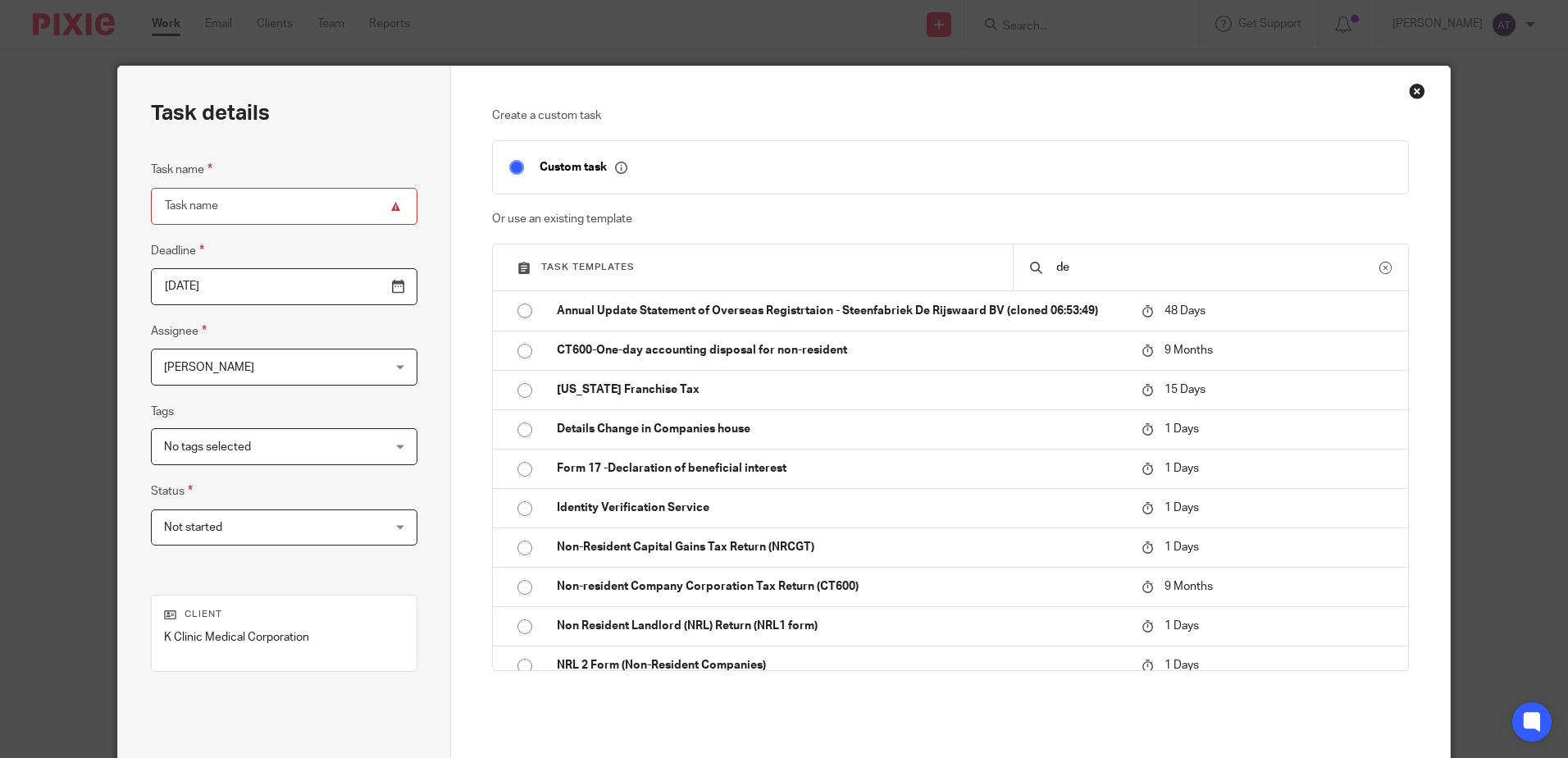
type input "d"
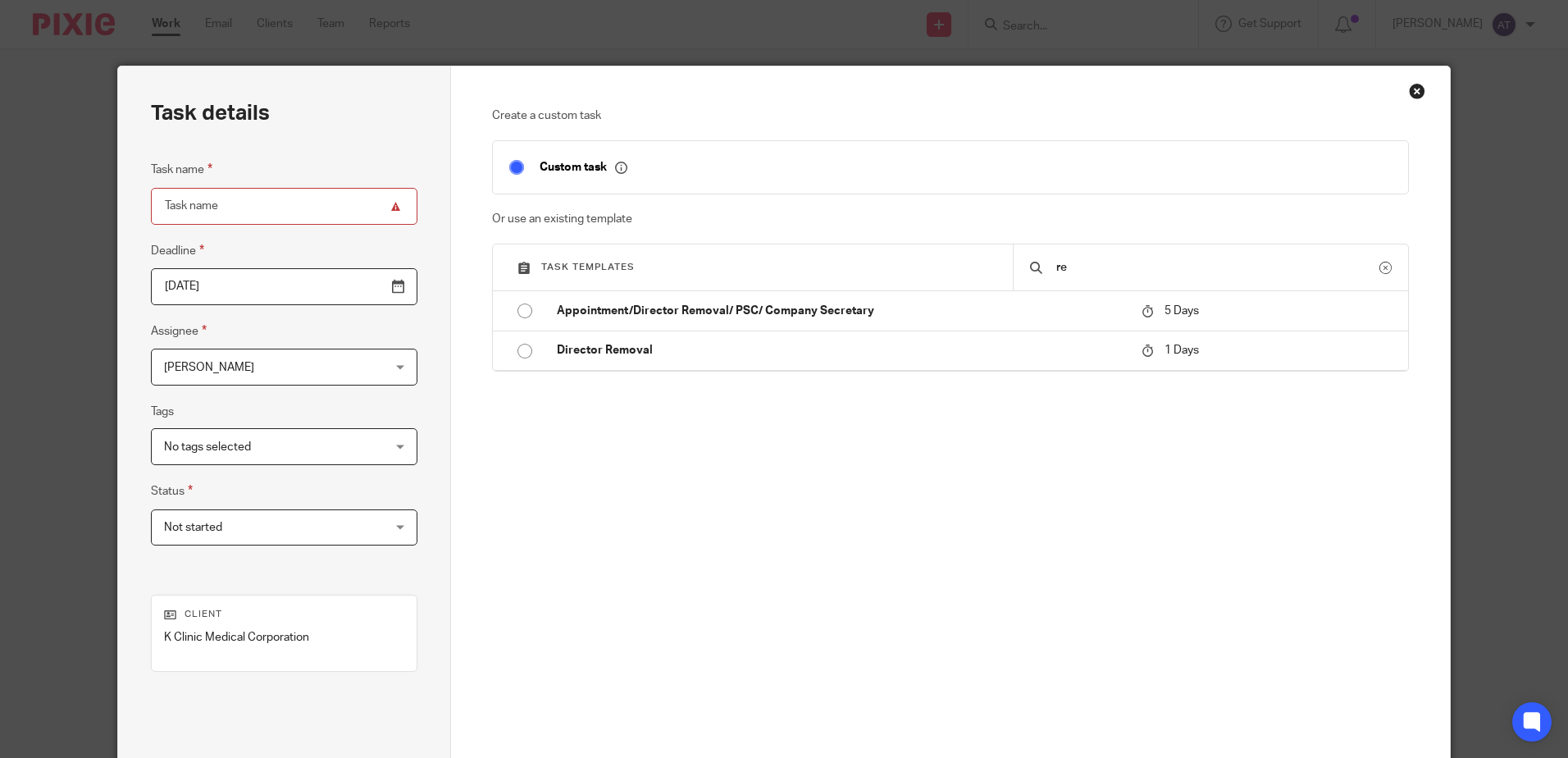
type input "r"
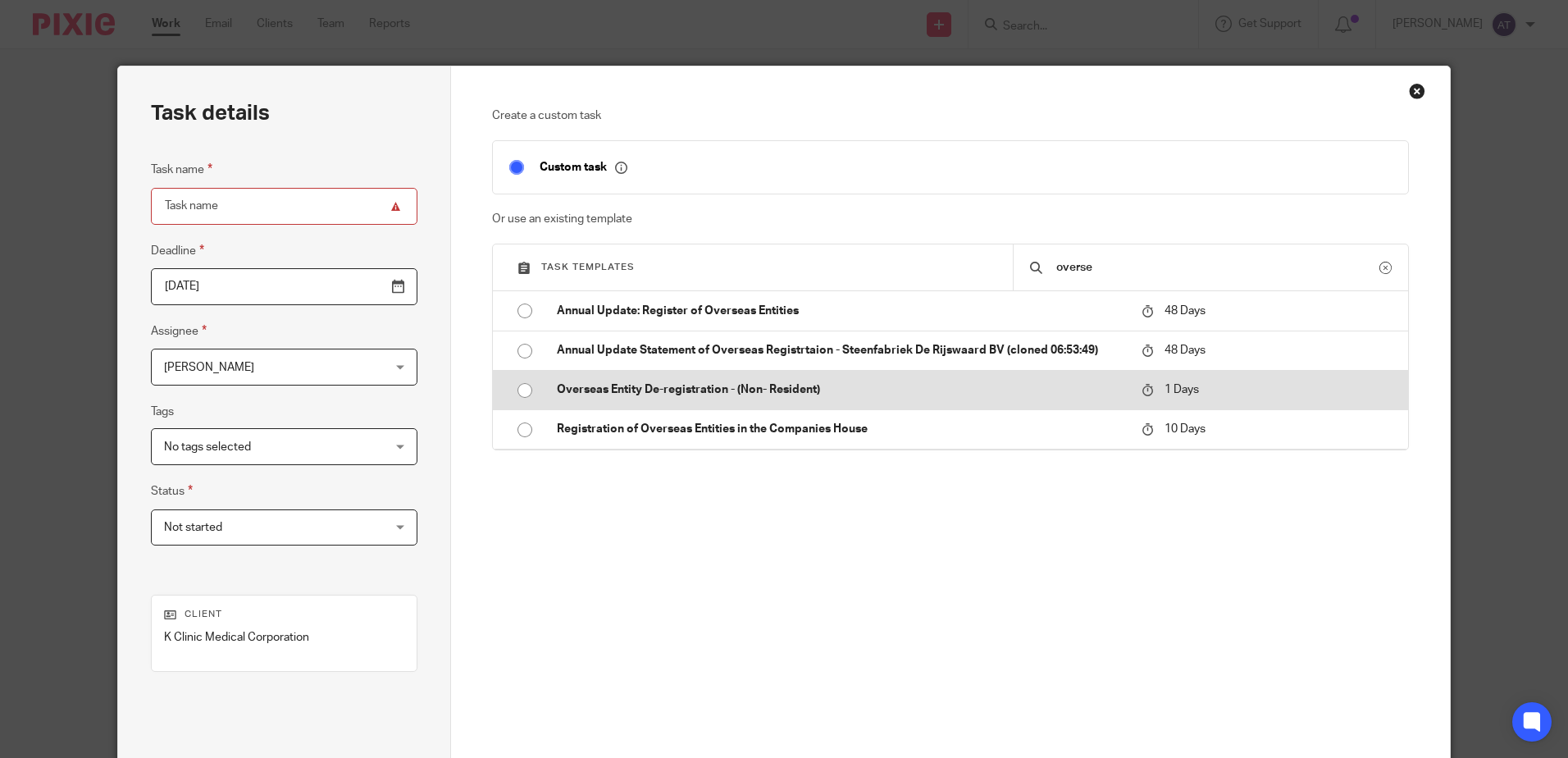
type input "overse"
click at [681, 384] on p "Overseas Entity De-registration - (Non- Resident)" at bounding box center [841, 389] width 569 height 17
type input "2025-08-14"
type input "Overseas Entity De-registration - (Non- Resident)"
checkbox input "false"
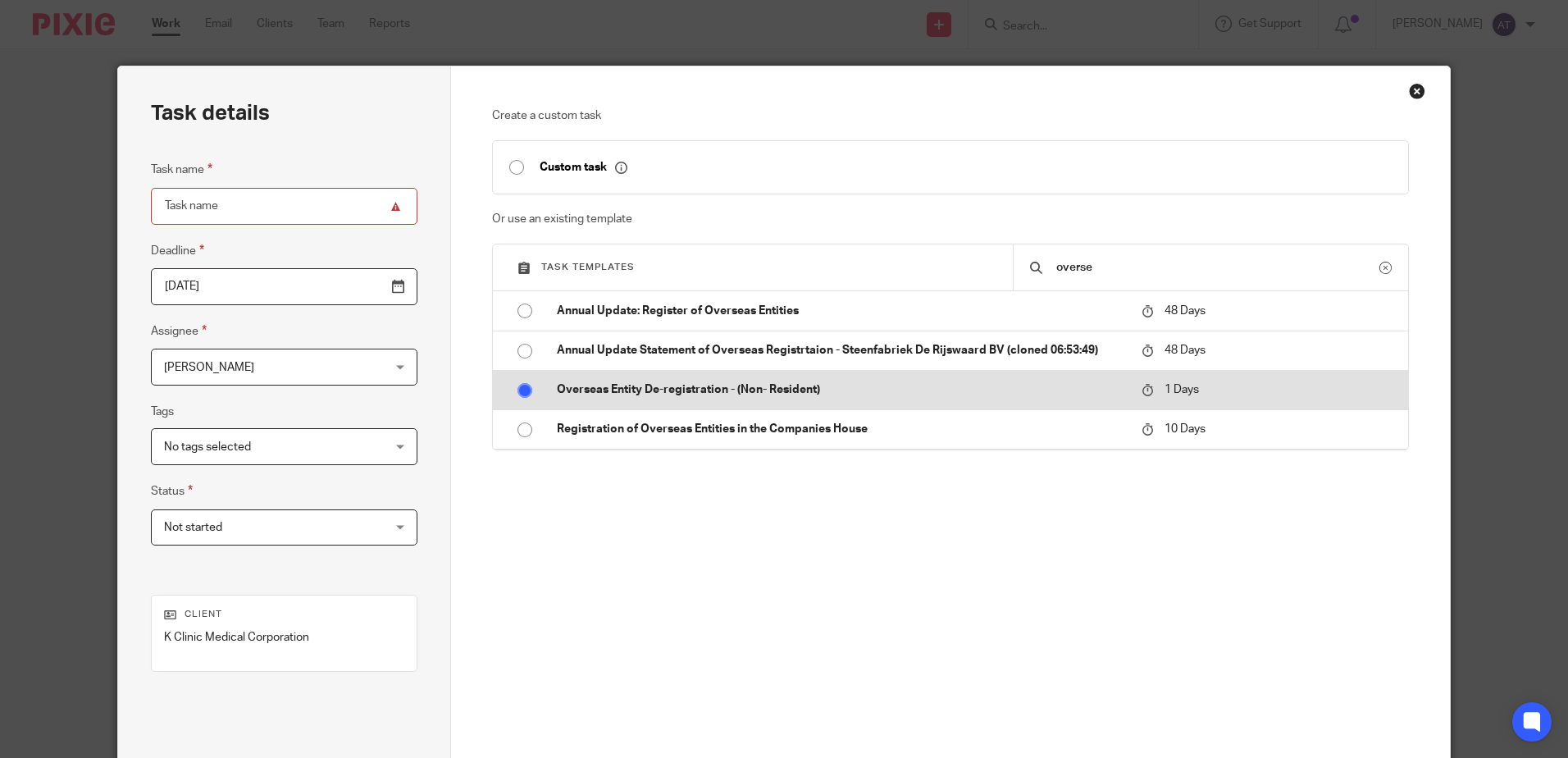
radio input "true"
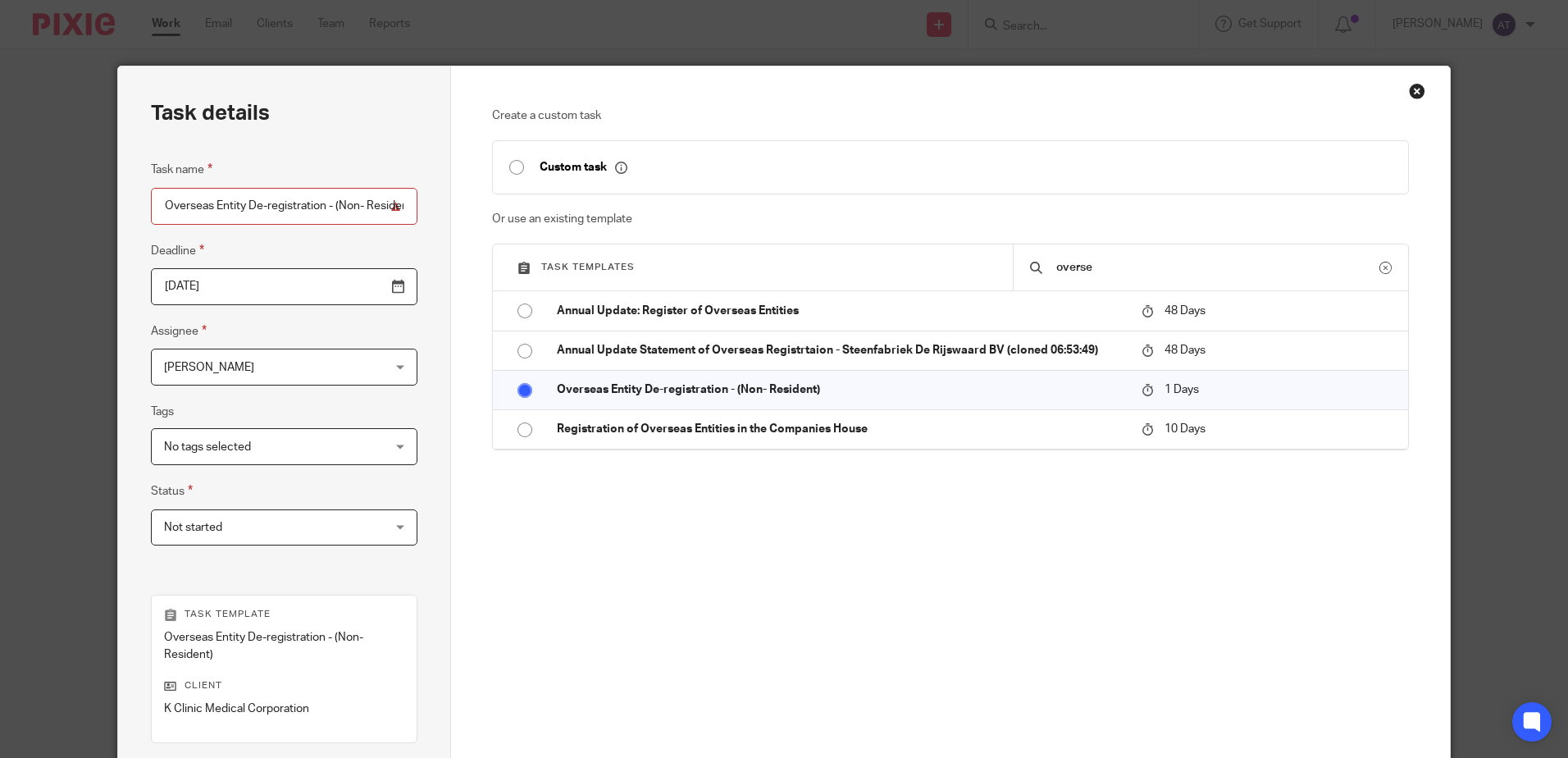
click at [285, 372] on span "[PERSON_NAME]" at bounding box center [265, 366] width 202 height 34
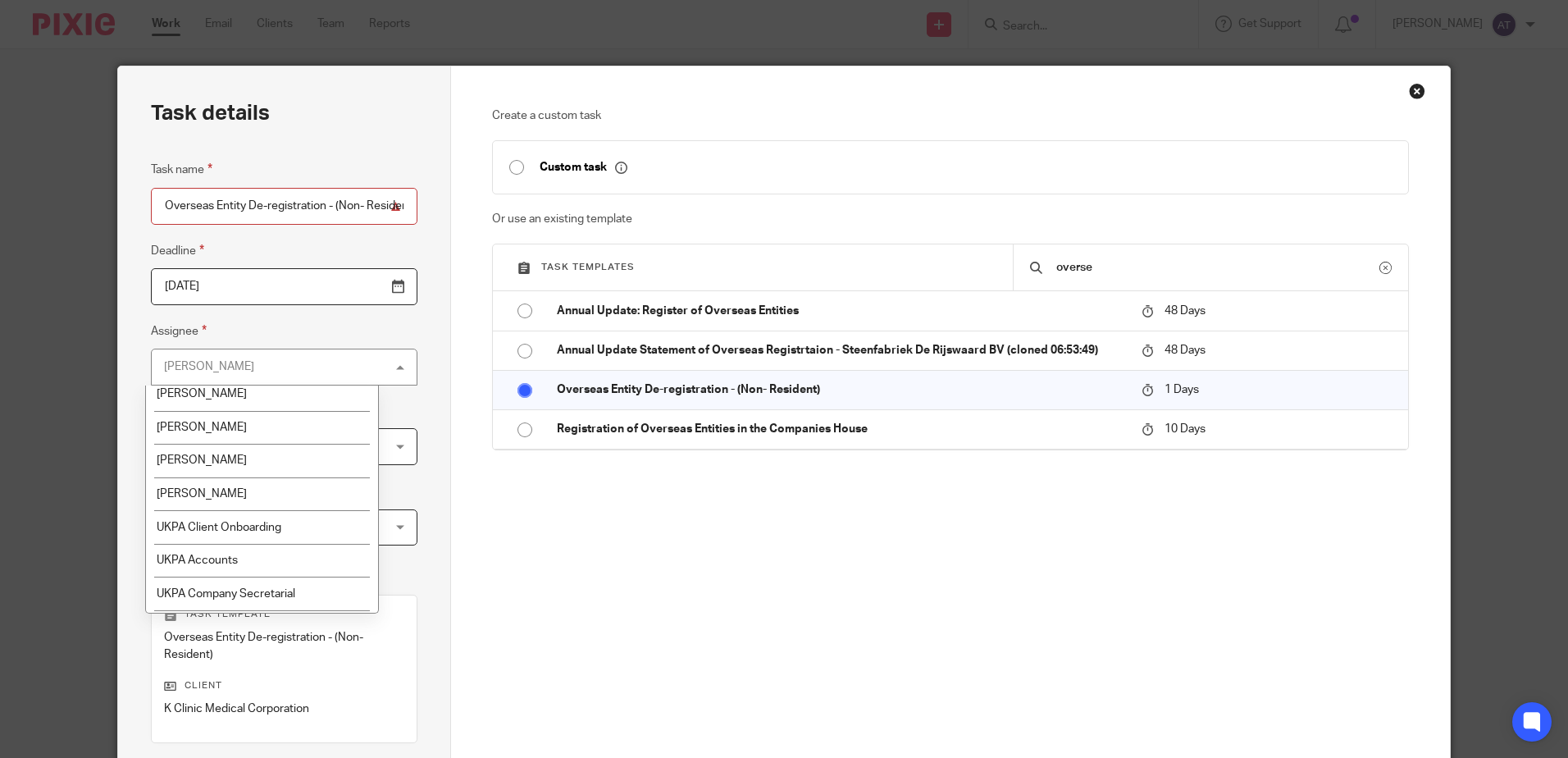
scroll to position [2635, 0]
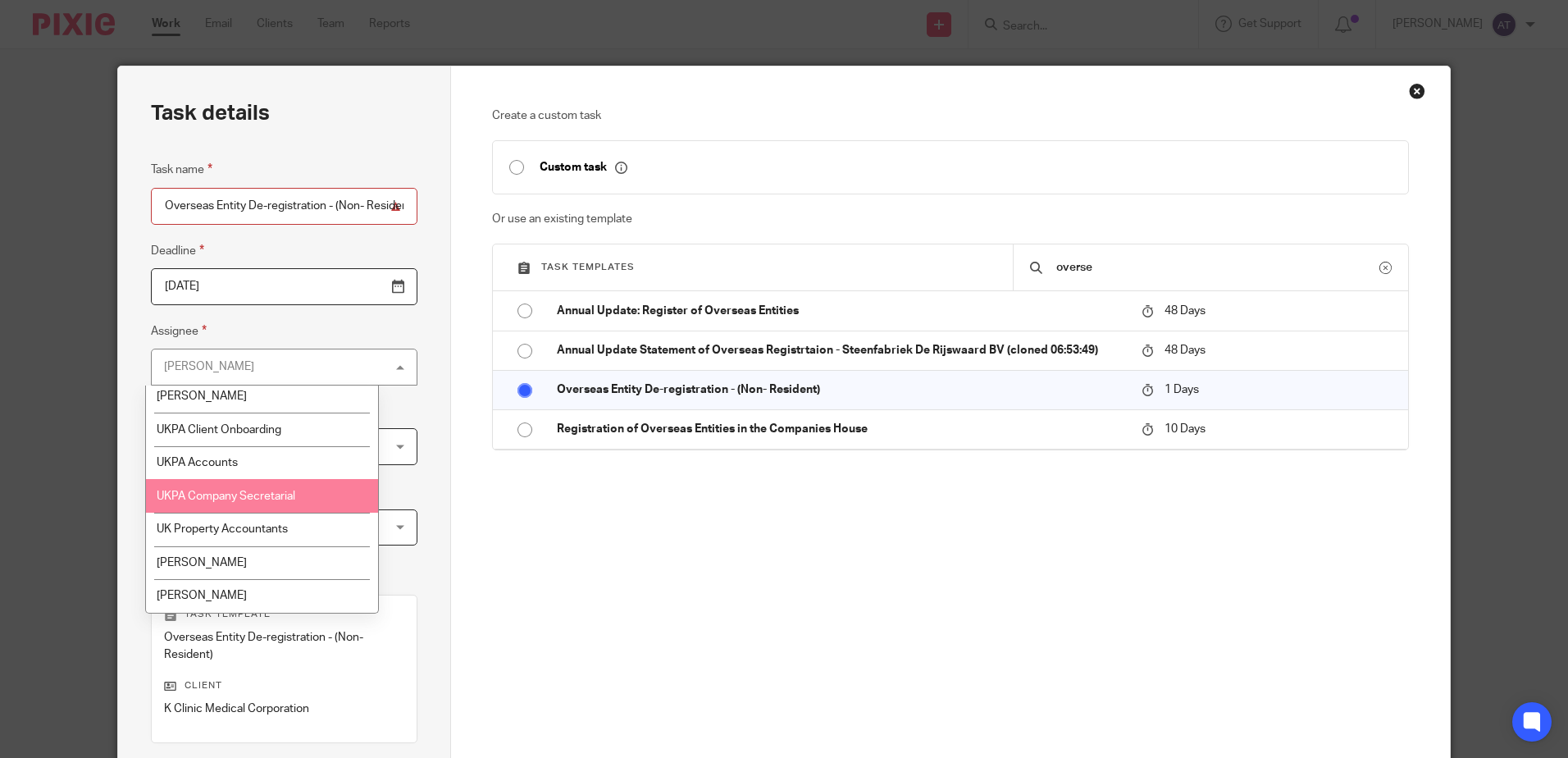
click at [241, 498] on span "UKPA Company Secretarial" at bounding box center [226, 496] width 138 height 12
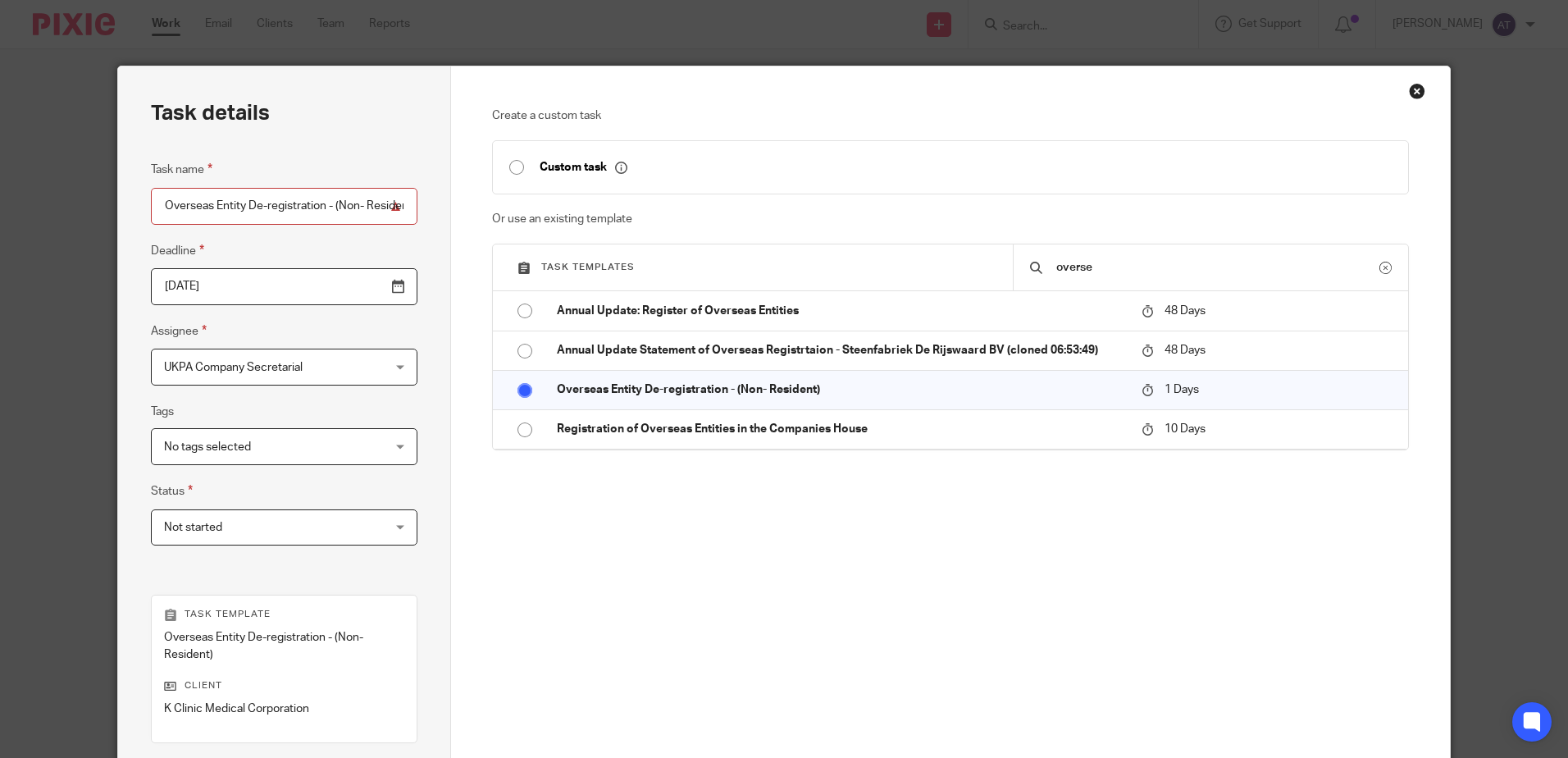
click at [241, 534] on span "Not started" at bounding box center [265, 527] width 202 height 34
click at [262, 446] on span "No tags selected" at bounding box center [265, 445] width 202 height 34
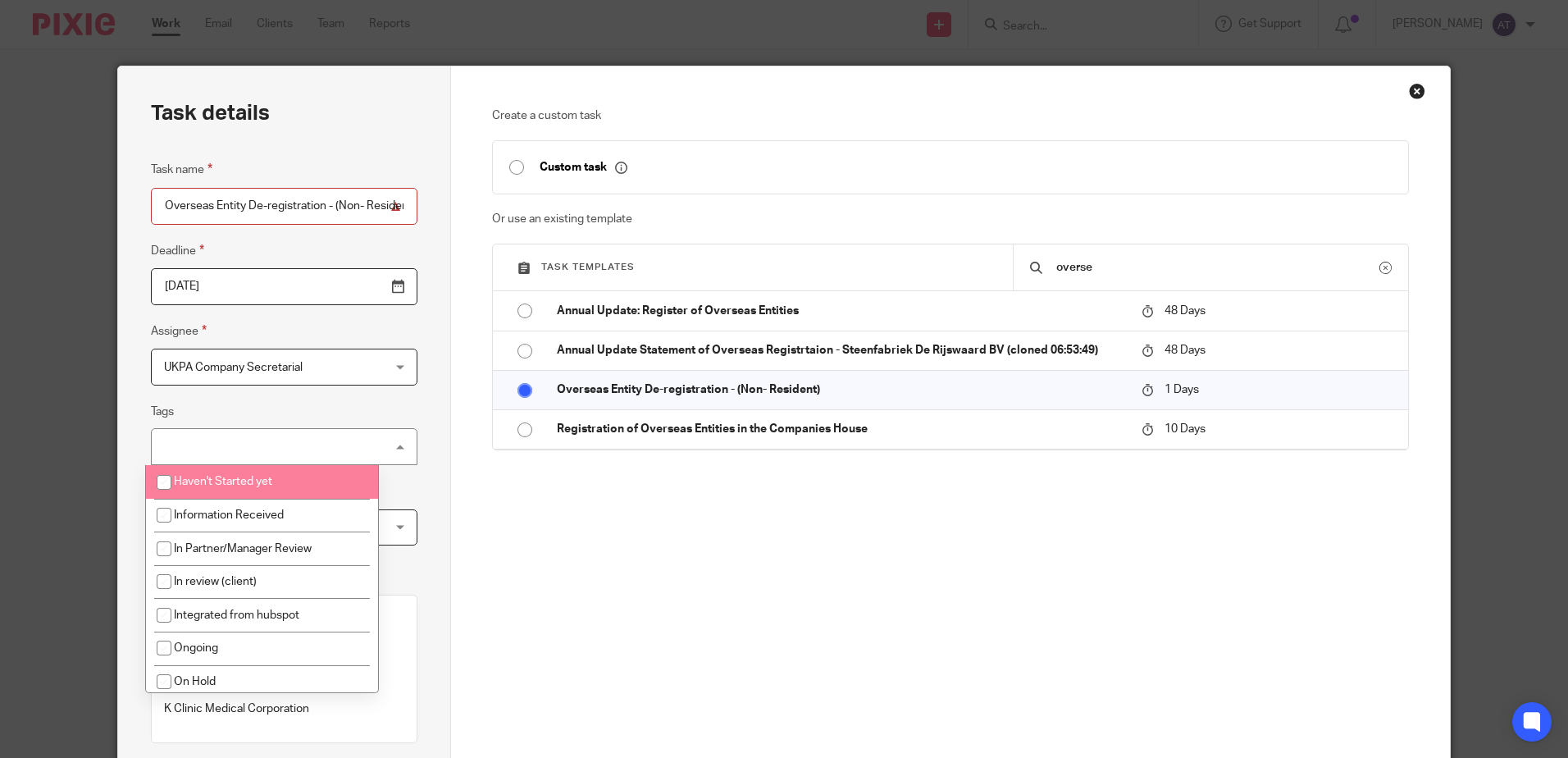
click at [256, 450] on div "No tags selected" at bounding box center [284, 446] width 267 height 37
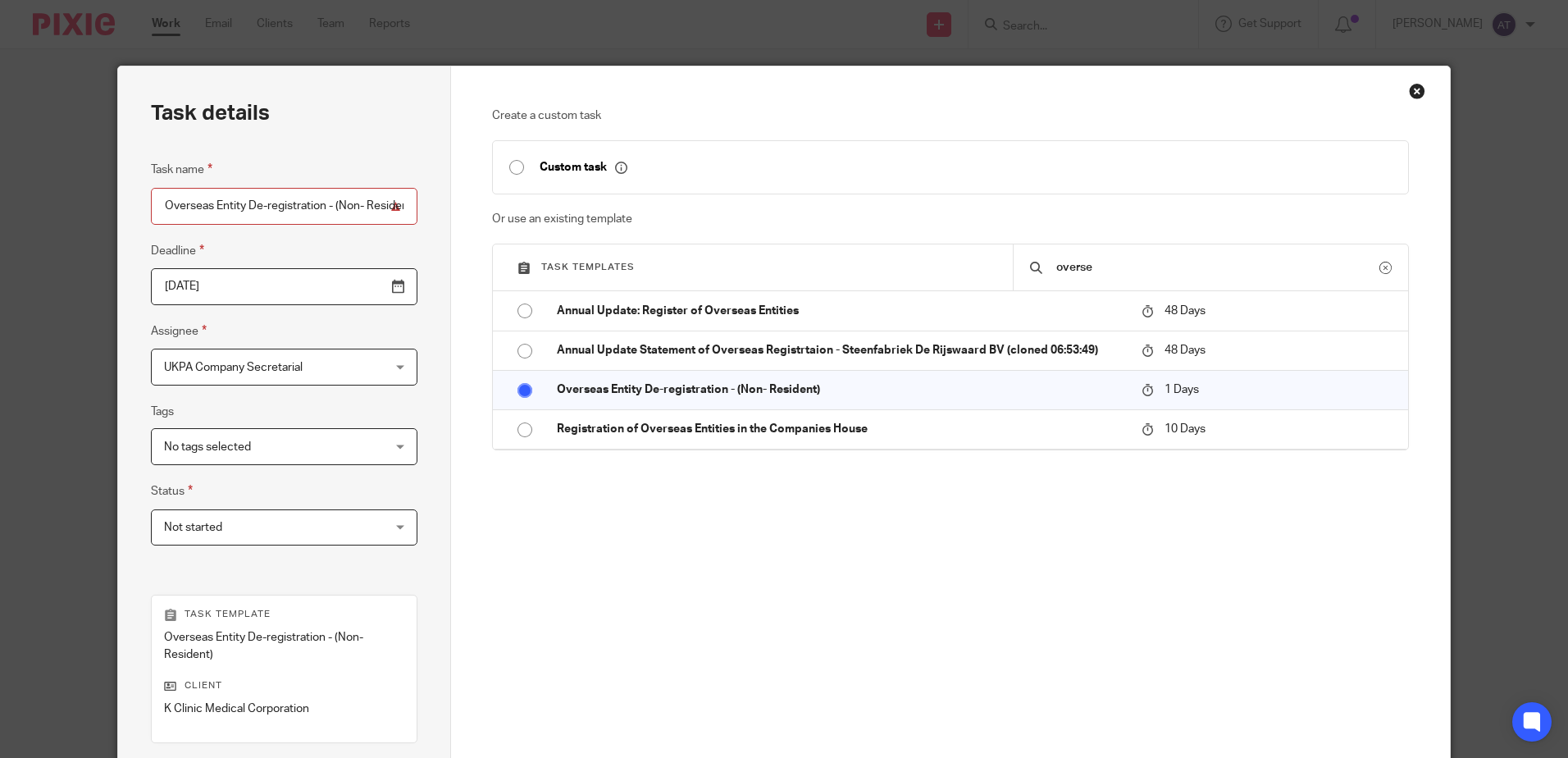
click at [223, 536] on span "Not started" at bounding box center [265, 527] width 202 height 34
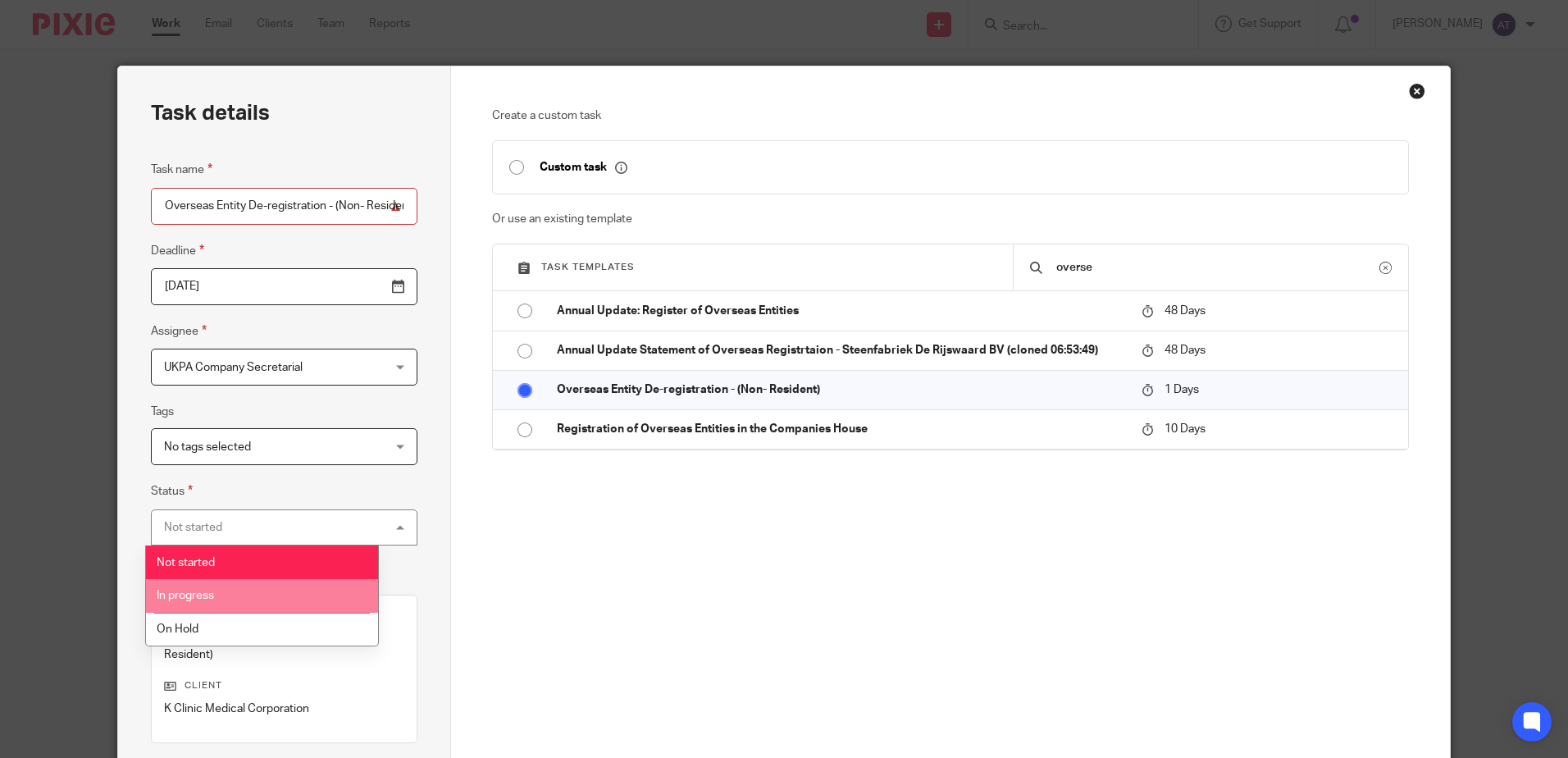
click at [209, 589] on li "In progress" at bounding box center [262, 595] width 232 height 33
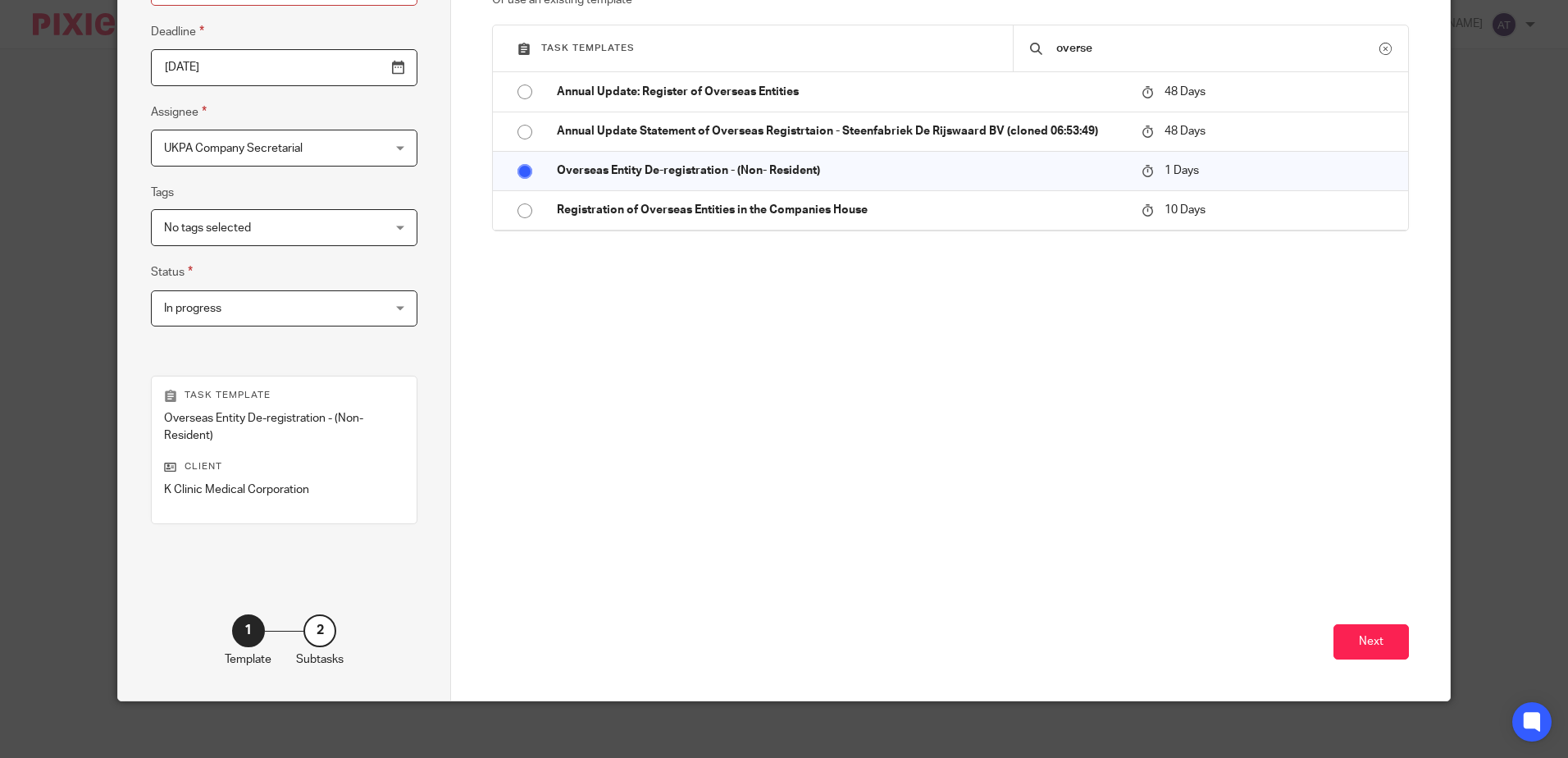
scroll to position [228, 0]
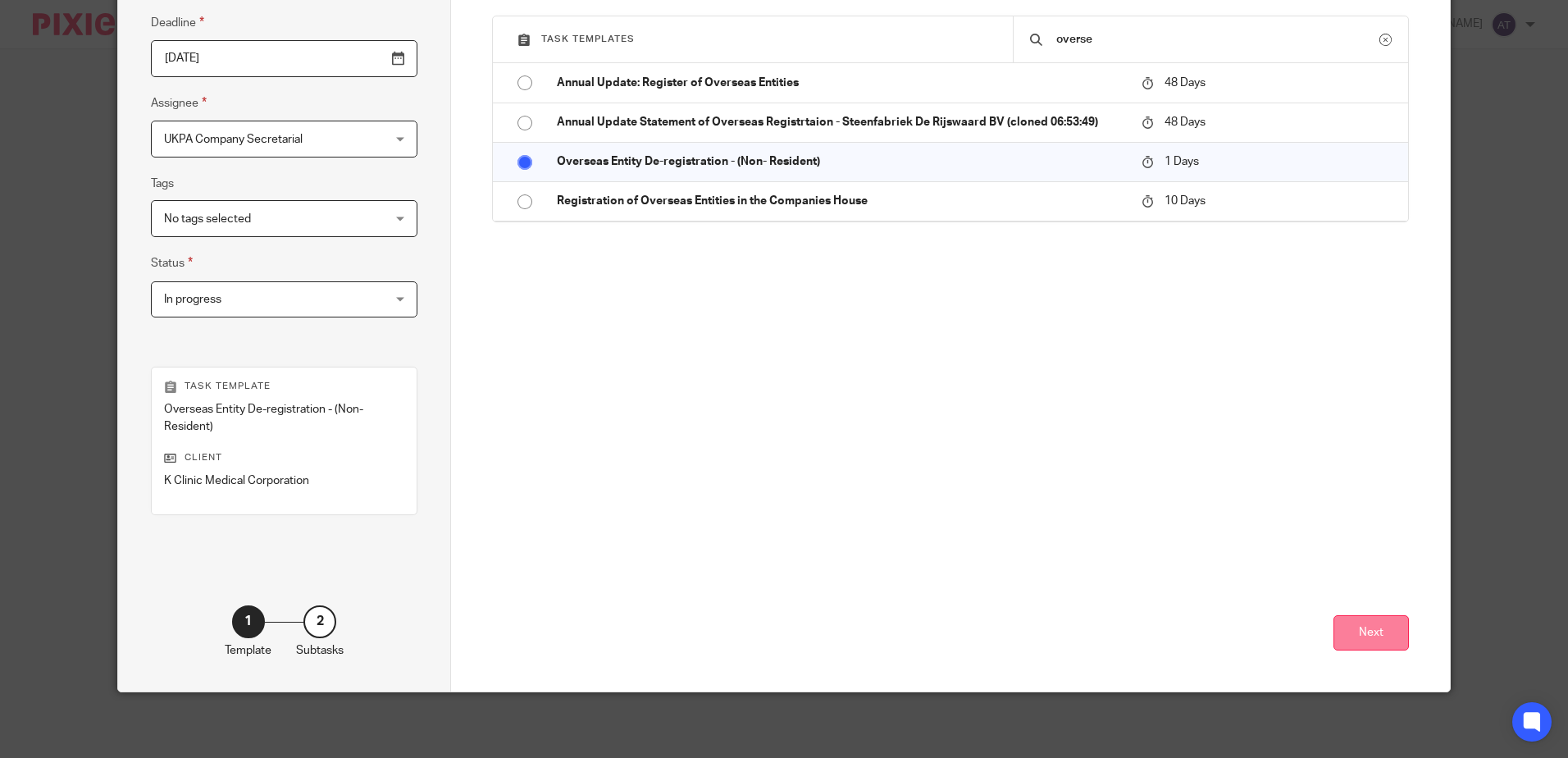
click at [1390, 639] on button "Next" at bounding box center [1370, 633] width 75 height 35
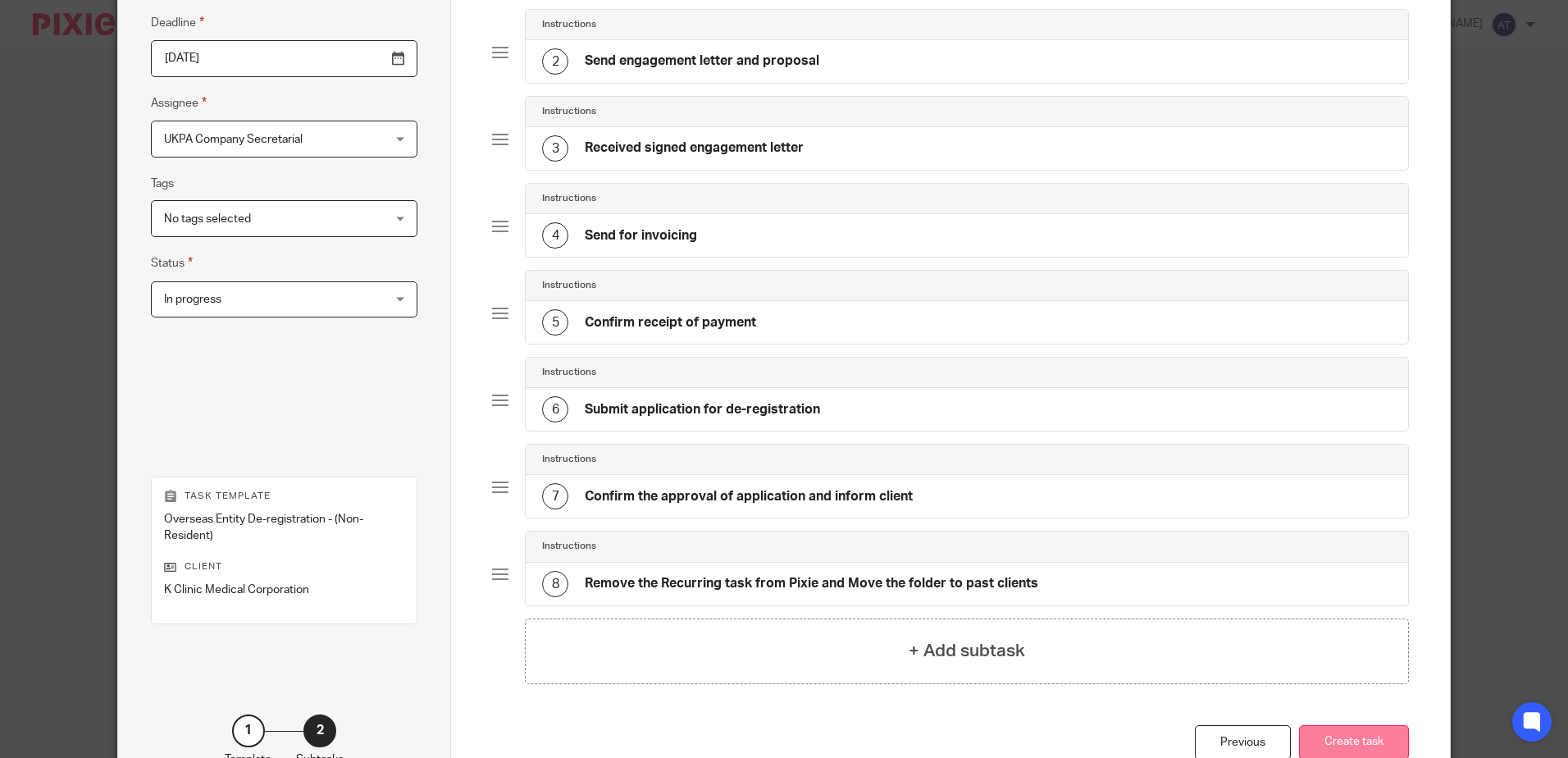
click at [1372, 737] on button "Create task" at bounding box center [1354, 742] width 110 height 35
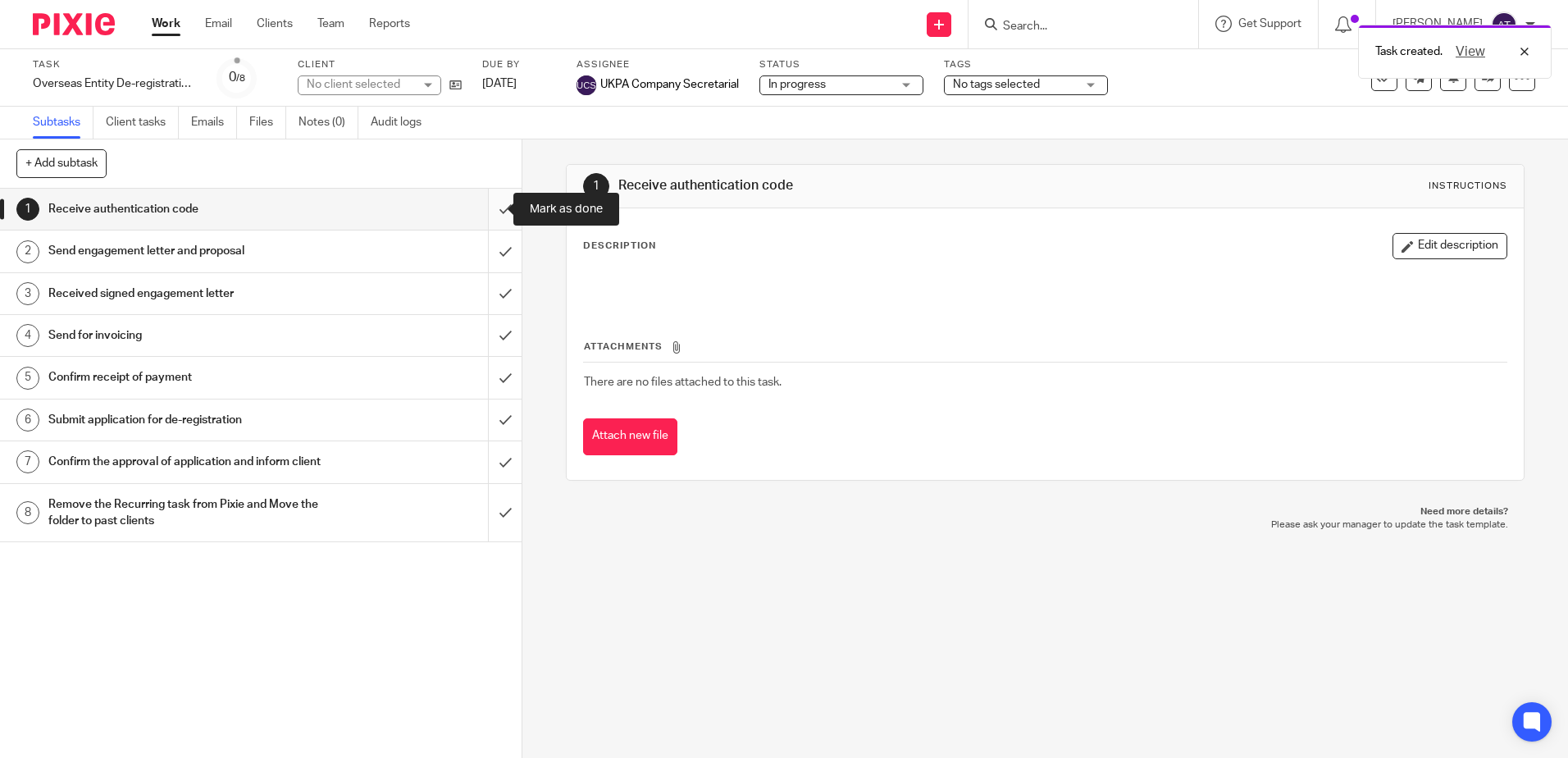
click at [488, 214] on input "submit" at bounding box center [261, 208] width 522 height 41
click at [493, 252] on input "submit" at bounding box center [261, 250] width 522 height 41
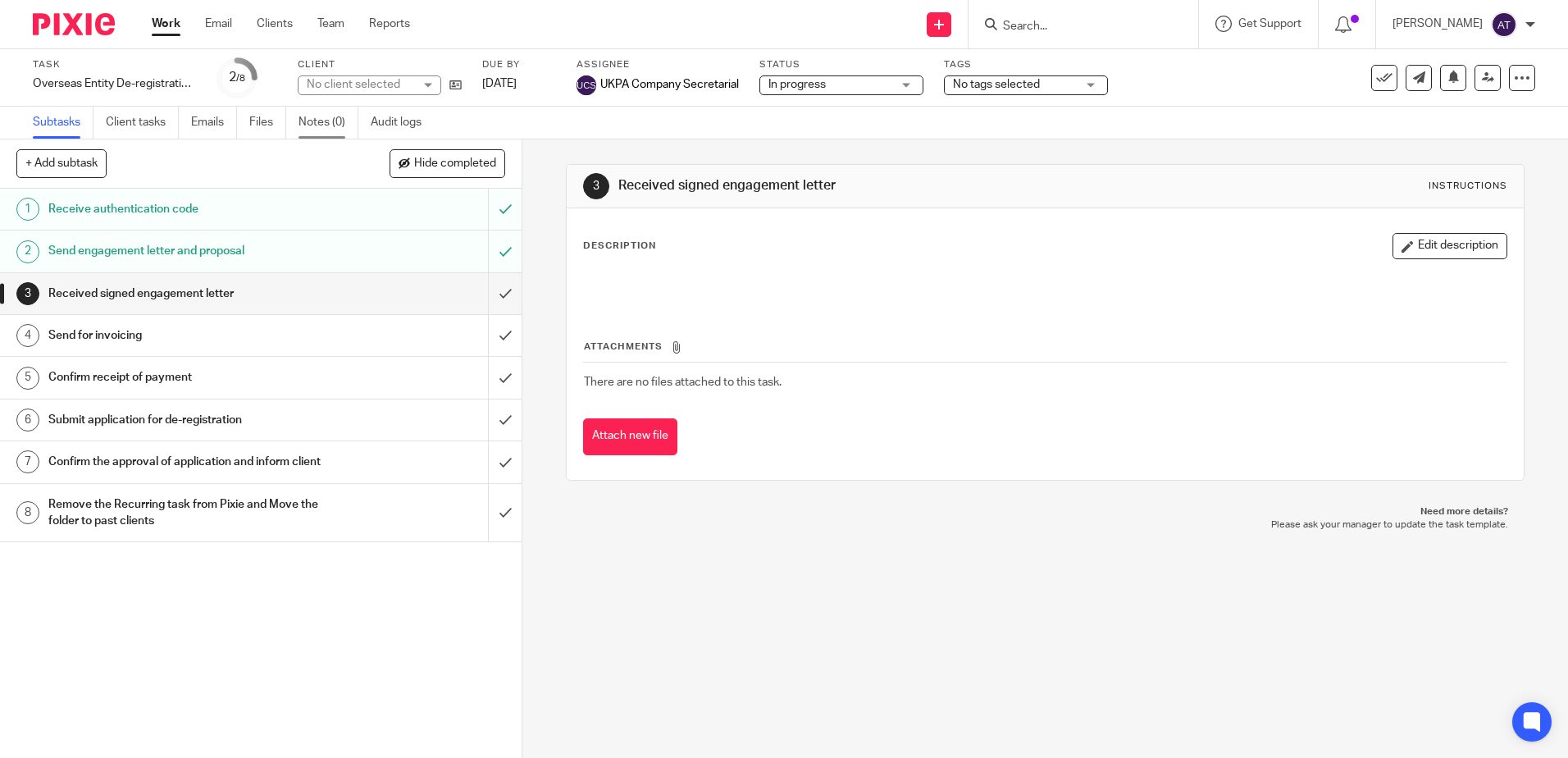
click at [341, 126] on link "Notes (0)" at bounding box center [328, 123] width 60 height 32
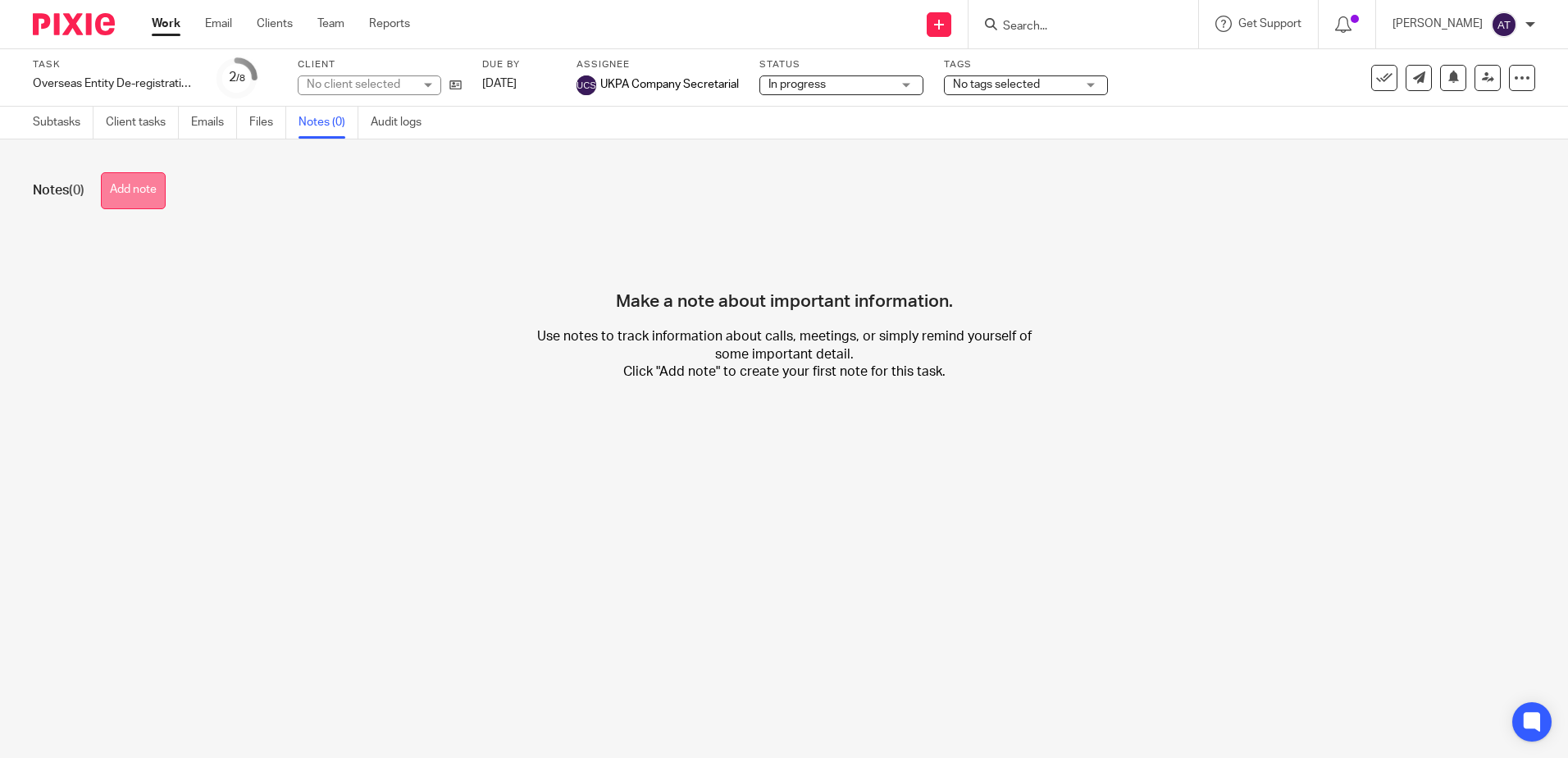
click at [152, 193] on button "Add note" at bounding box center [133, 191] width 65 height 37
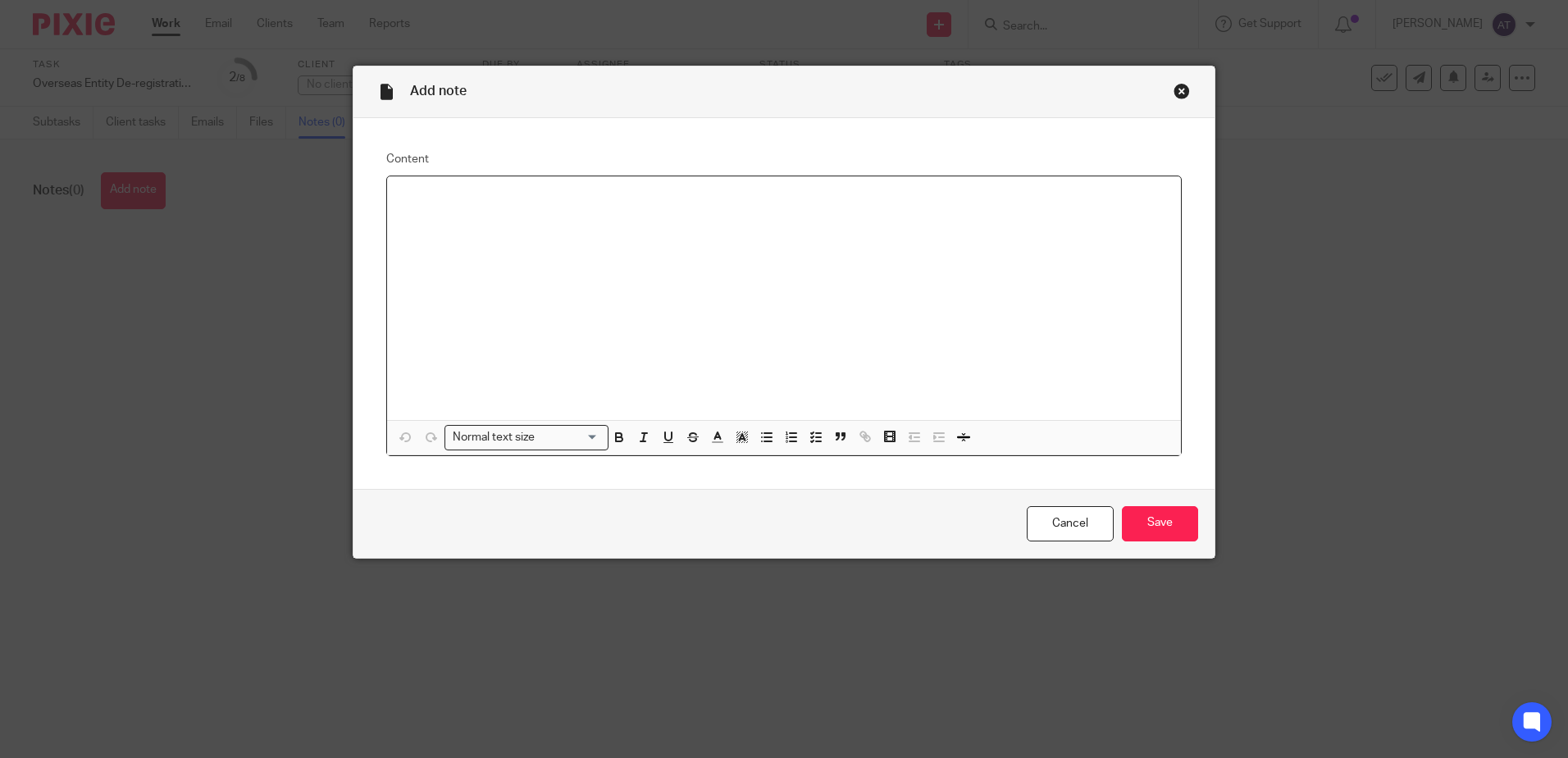
click at [523, 239] on div at bounding box center [784, 298] width 794 height 243
click at [1150, 534] on input "Save" at bounding box center [1159, 524] width 76 height 35
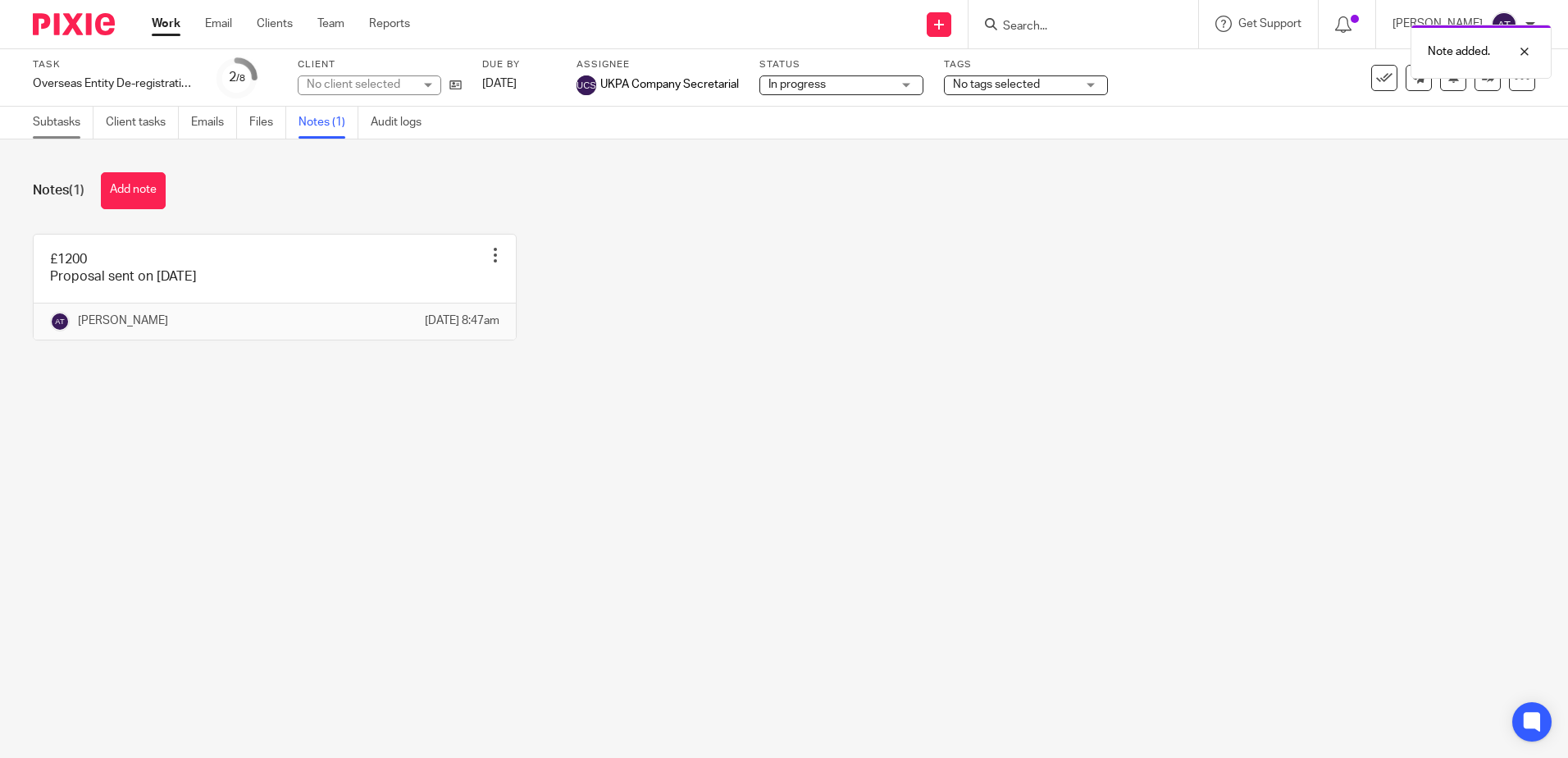
click at [73, 120] on link "Subtasks" at bounding box center [63, 123] width 61 height 32
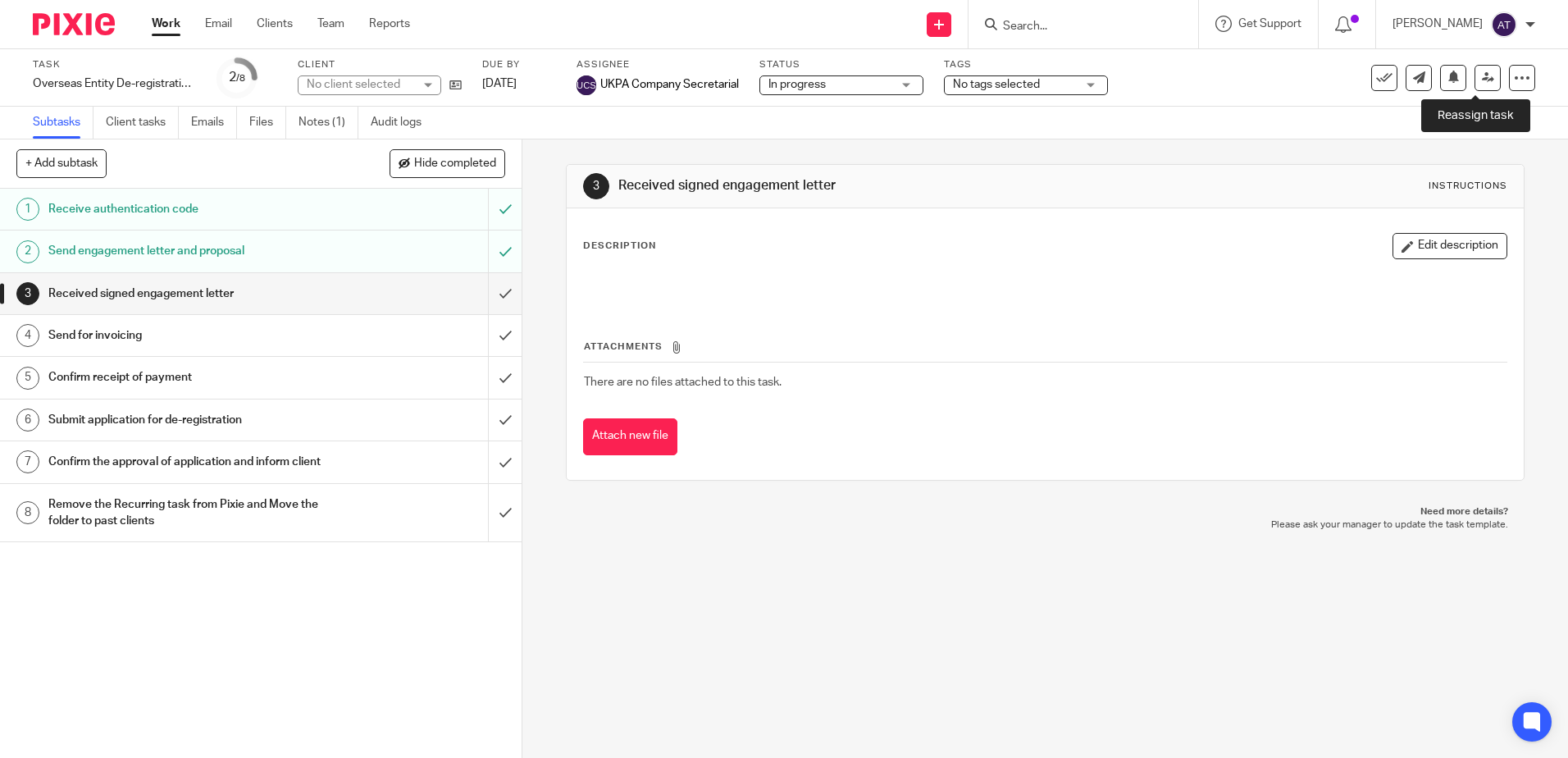
click at [1474, 85] on link at bounding box center [1486, 78] width 26 height 26
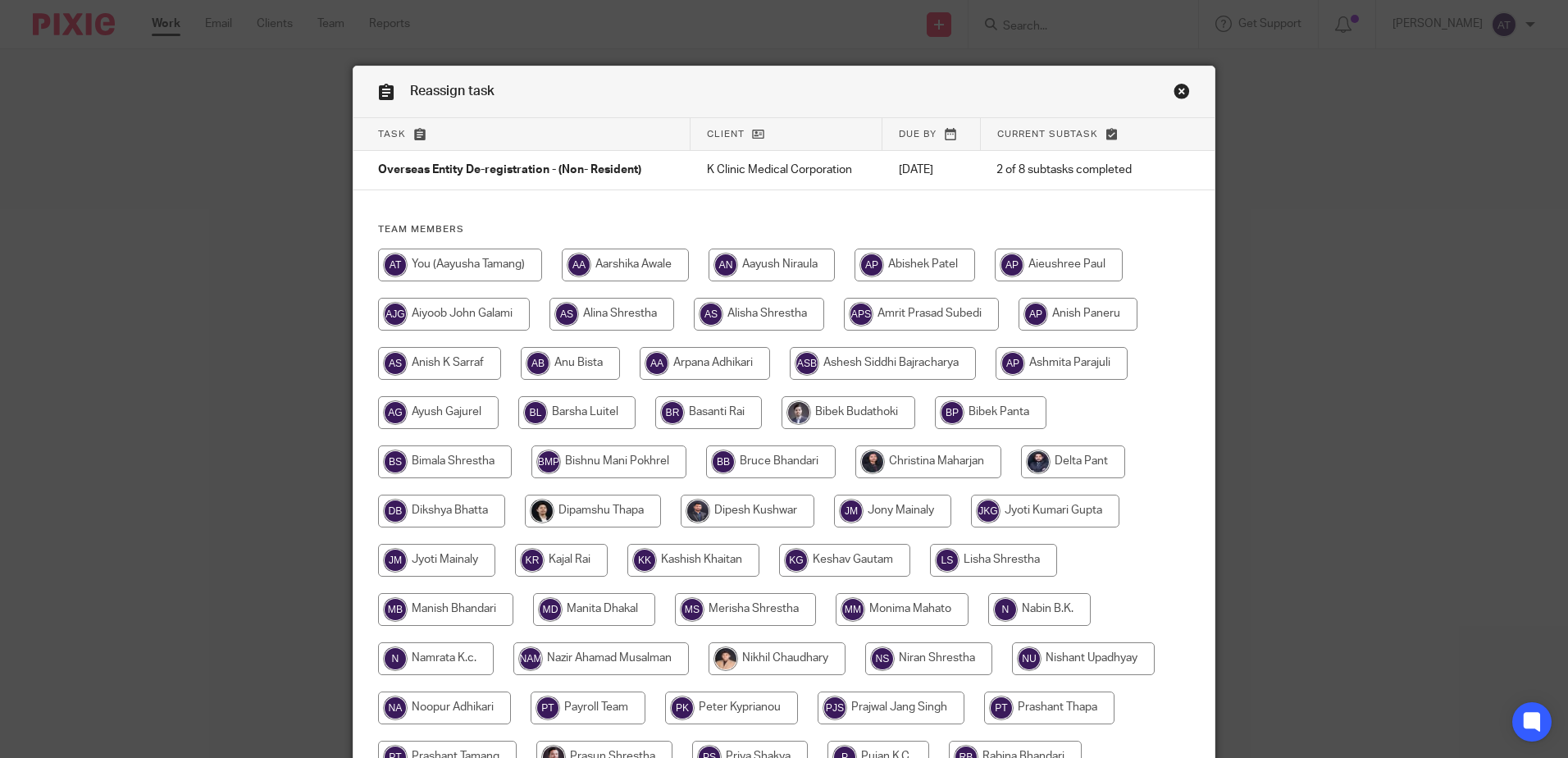
scroll to position [492, 0]
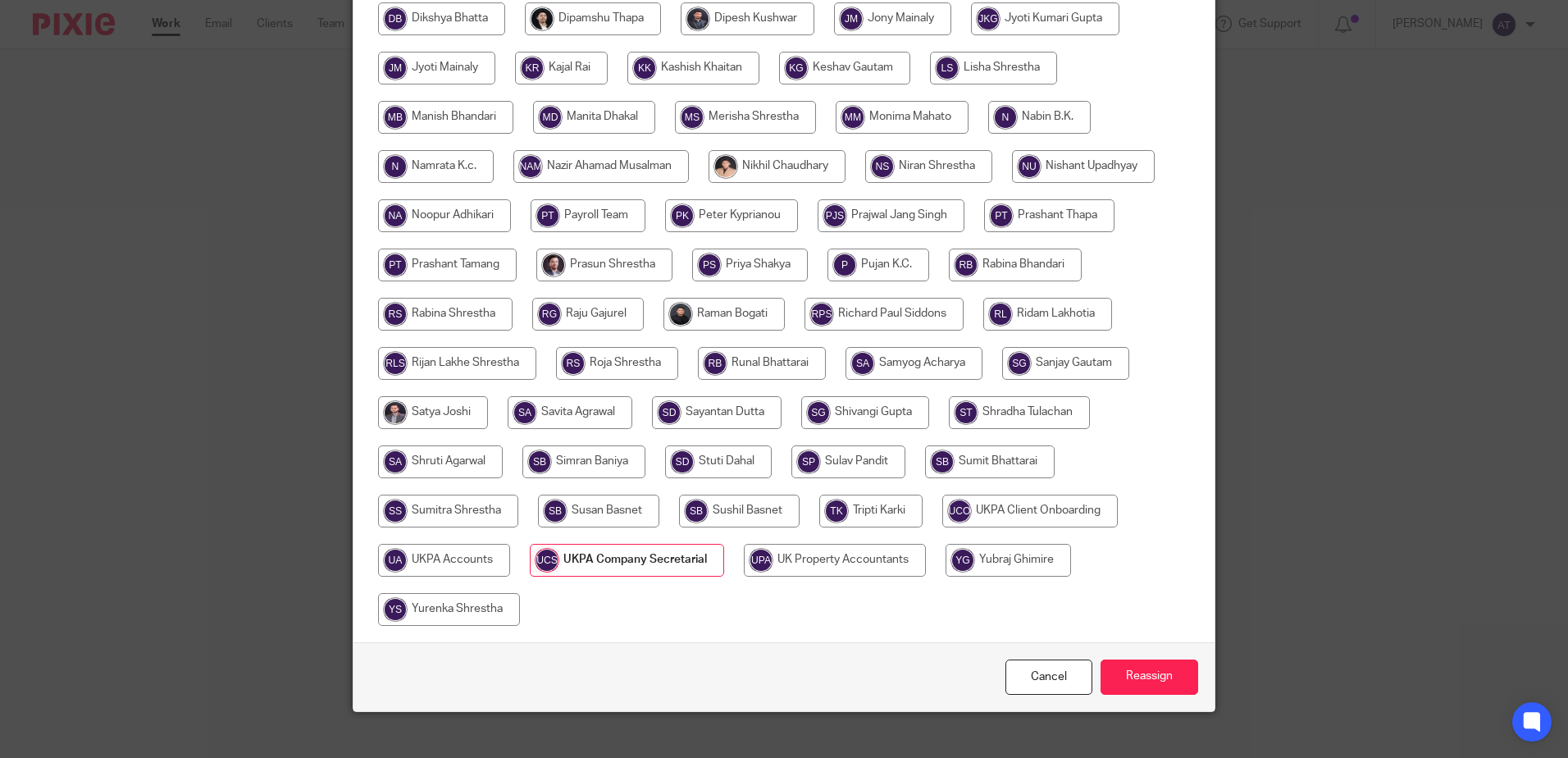
click at [442, 553] on input "radio" at bounding box center [443, 560] width 132 height 33
radio input "true"
click at [1161, 673] on input "Reassign" at bounding box center [1149, 677] width 98 height 35
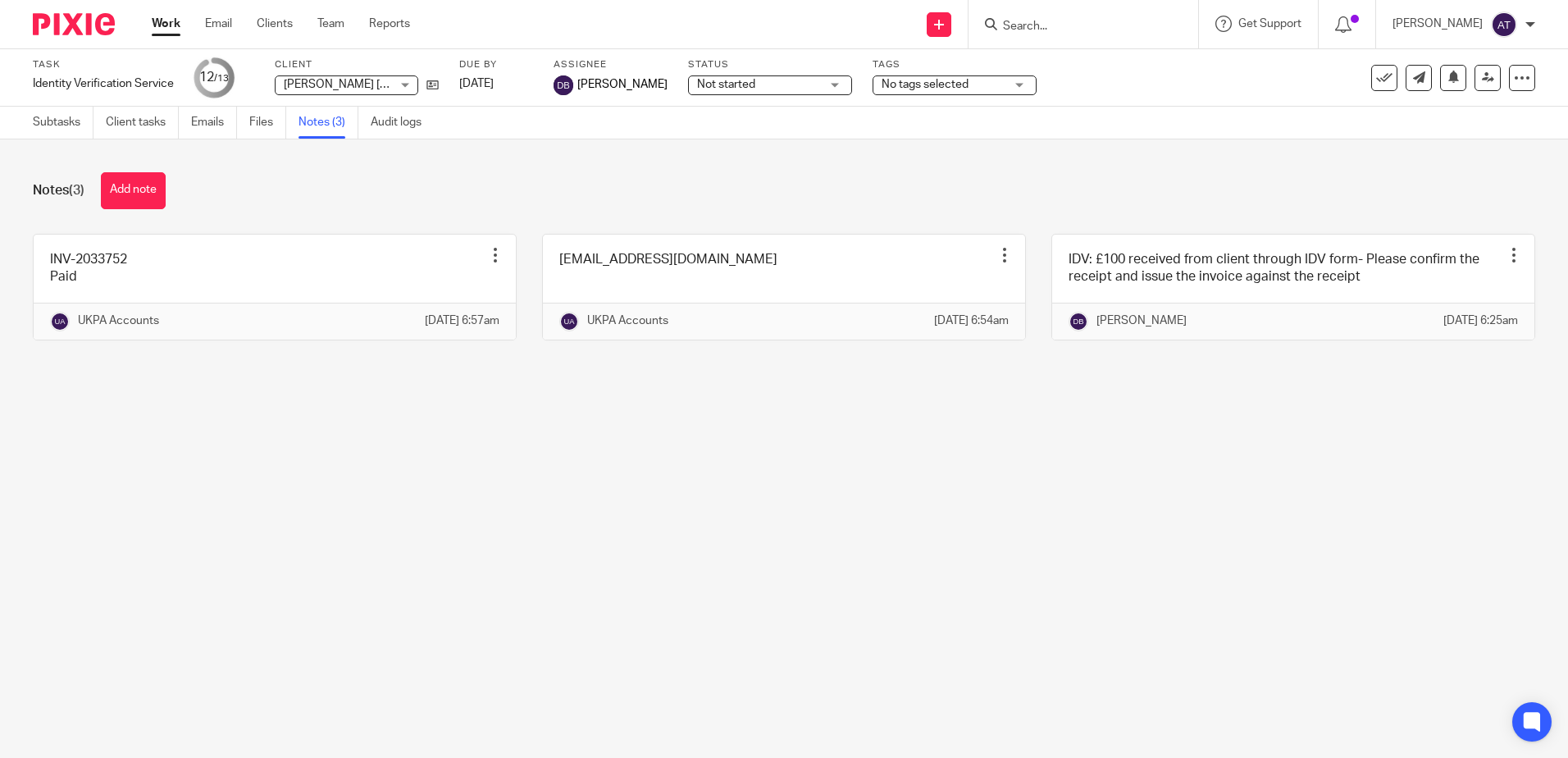
click at [1481, 78] on icon at bounding box center [1487, 78] width 13 height 13
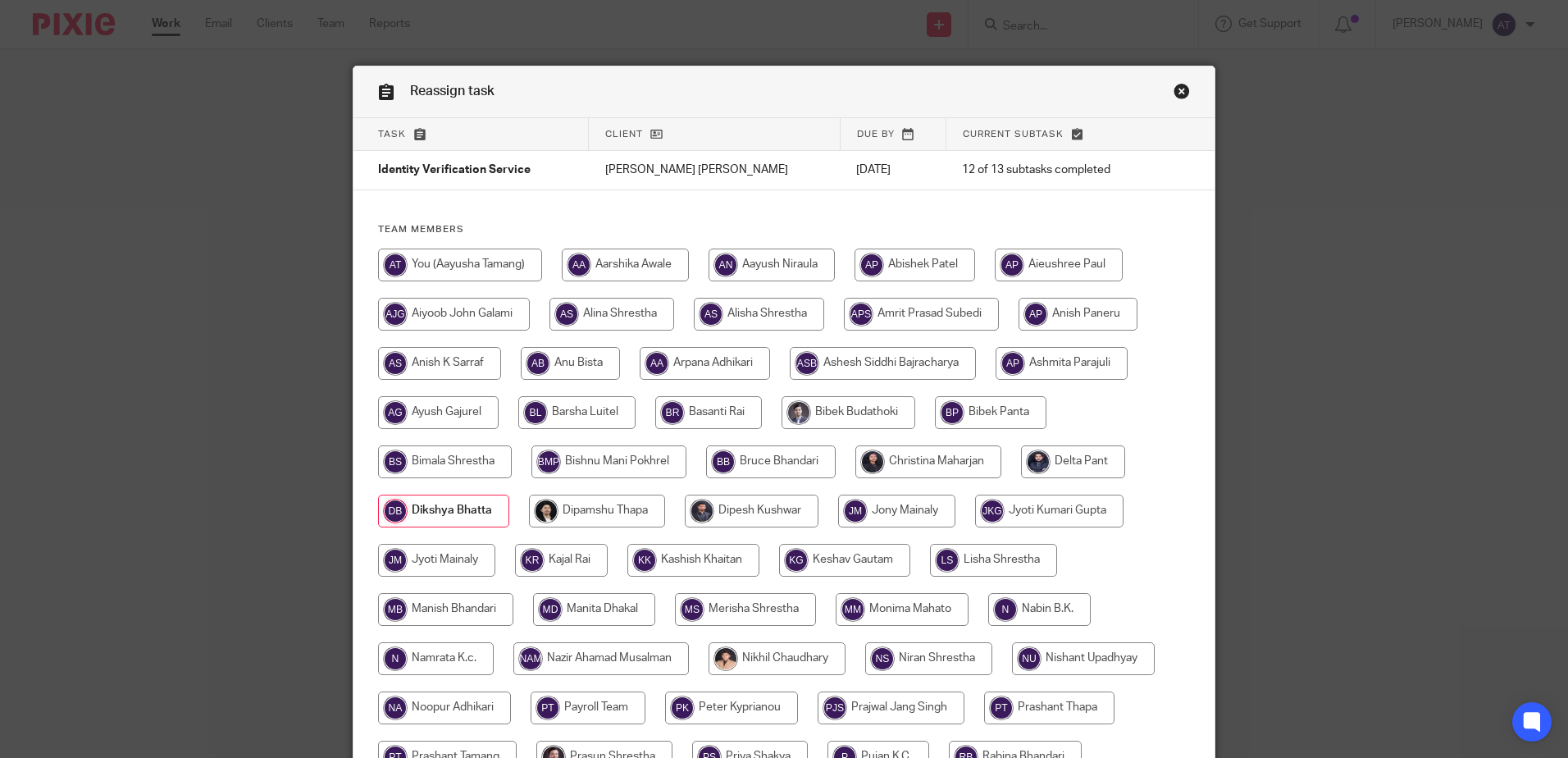
scroll to position [492, 0]
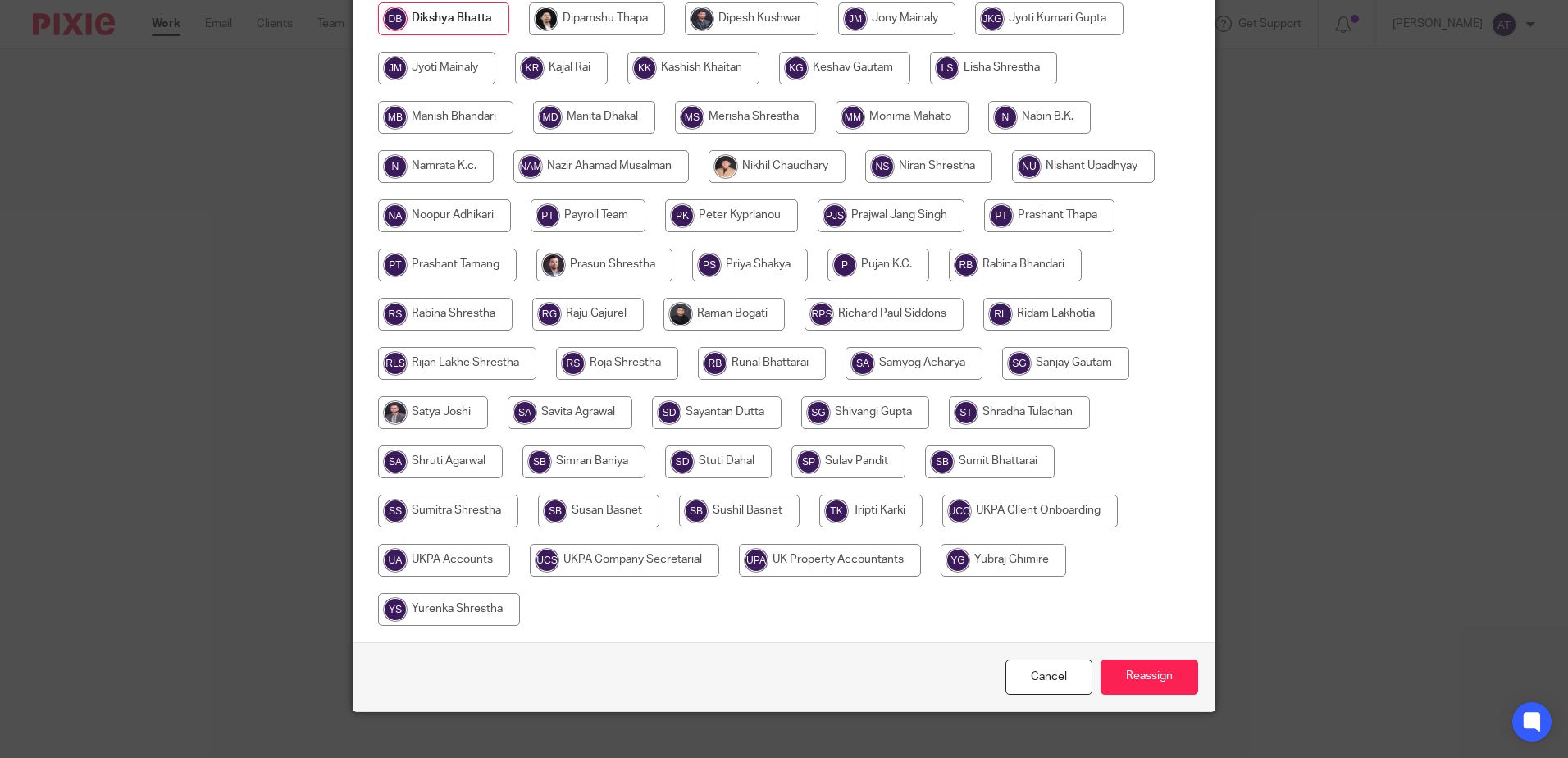
click at [413, 555] on input "radio" at bounding box center [443, 560] width 132 height 33
radio input "true"
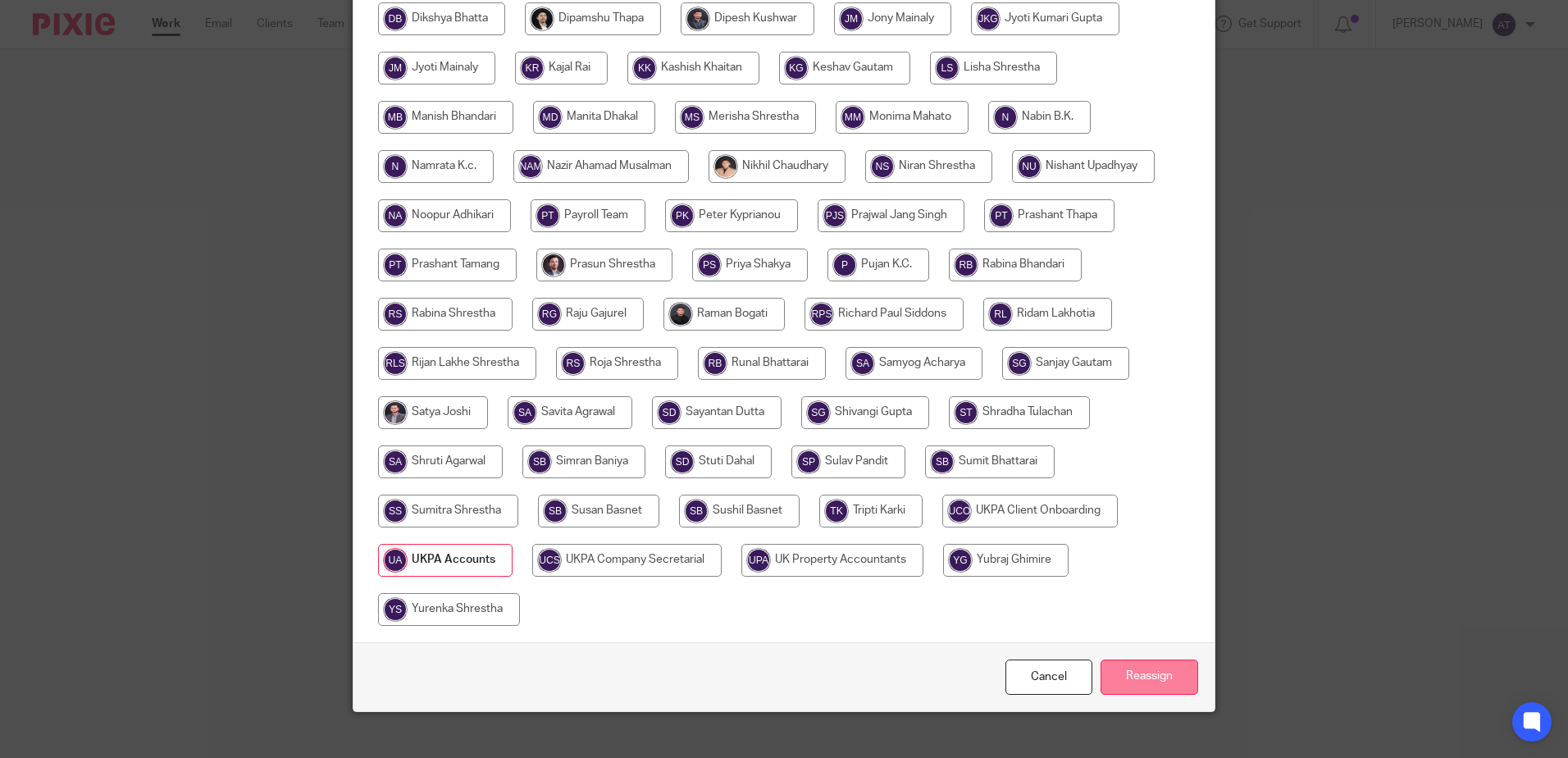
click at [1150, 680] on input "Reassign" at bounding box center [1149, 677] width 98 height 35
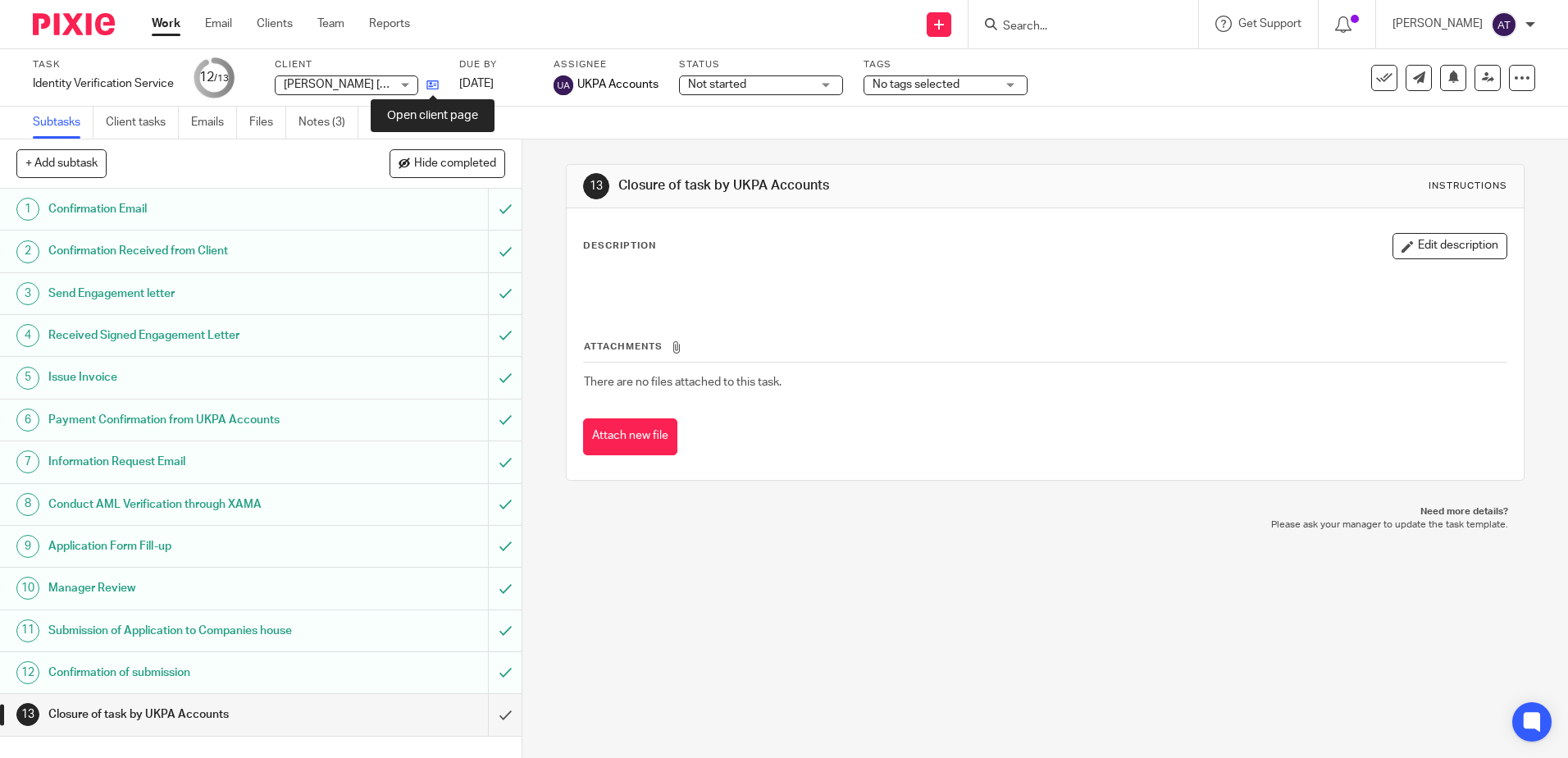
click at [433, 84] on icon at bounding box center [432, 84] width 13 height 13
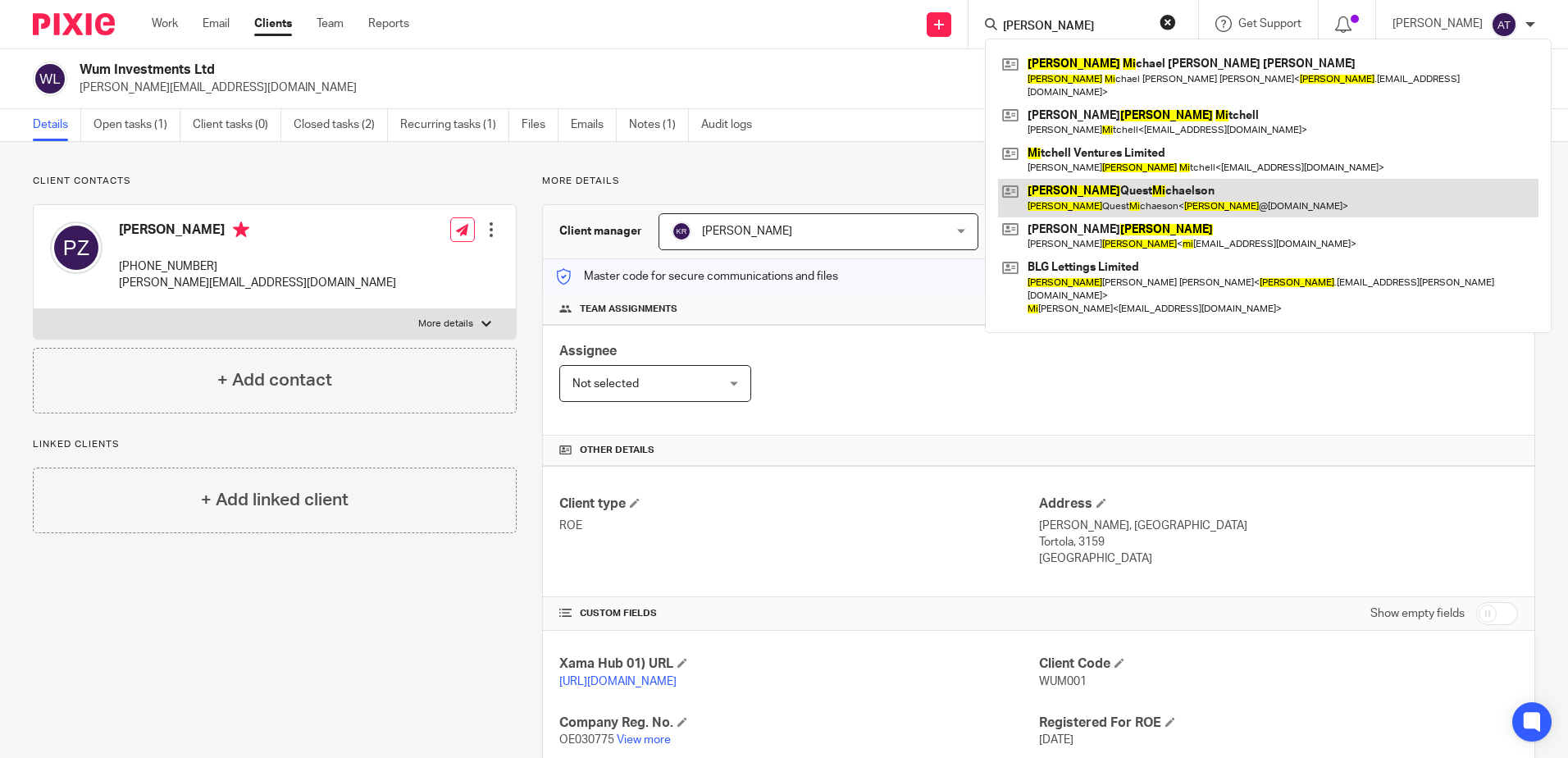
type input "james mi"
click at [1120, 185] on link at bounding box center [1268, 197] width 540 height 38
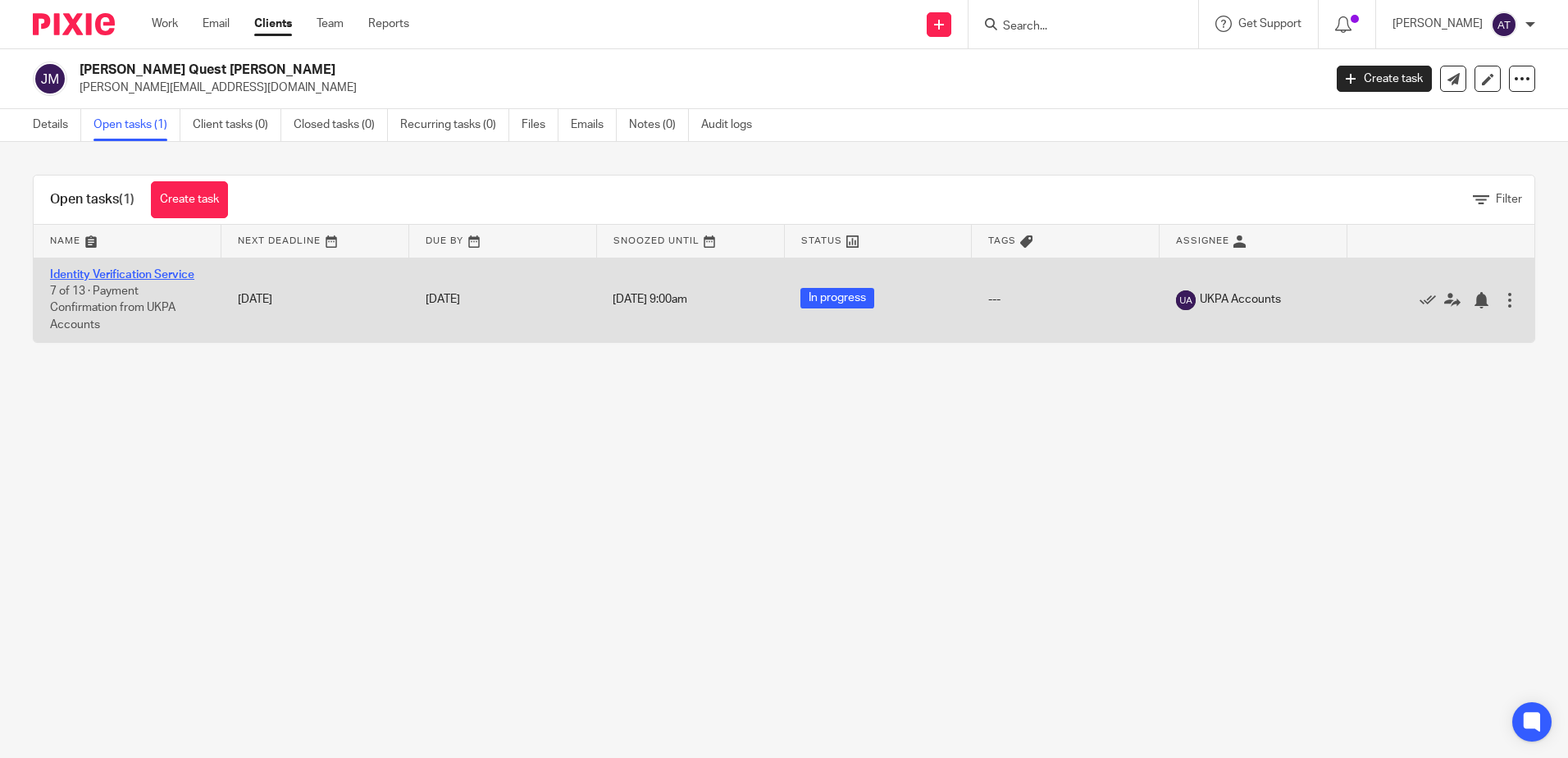
click at [119, 270] on link "Identity Verification Service" at bounding box center [122, 275] width 144 height 12
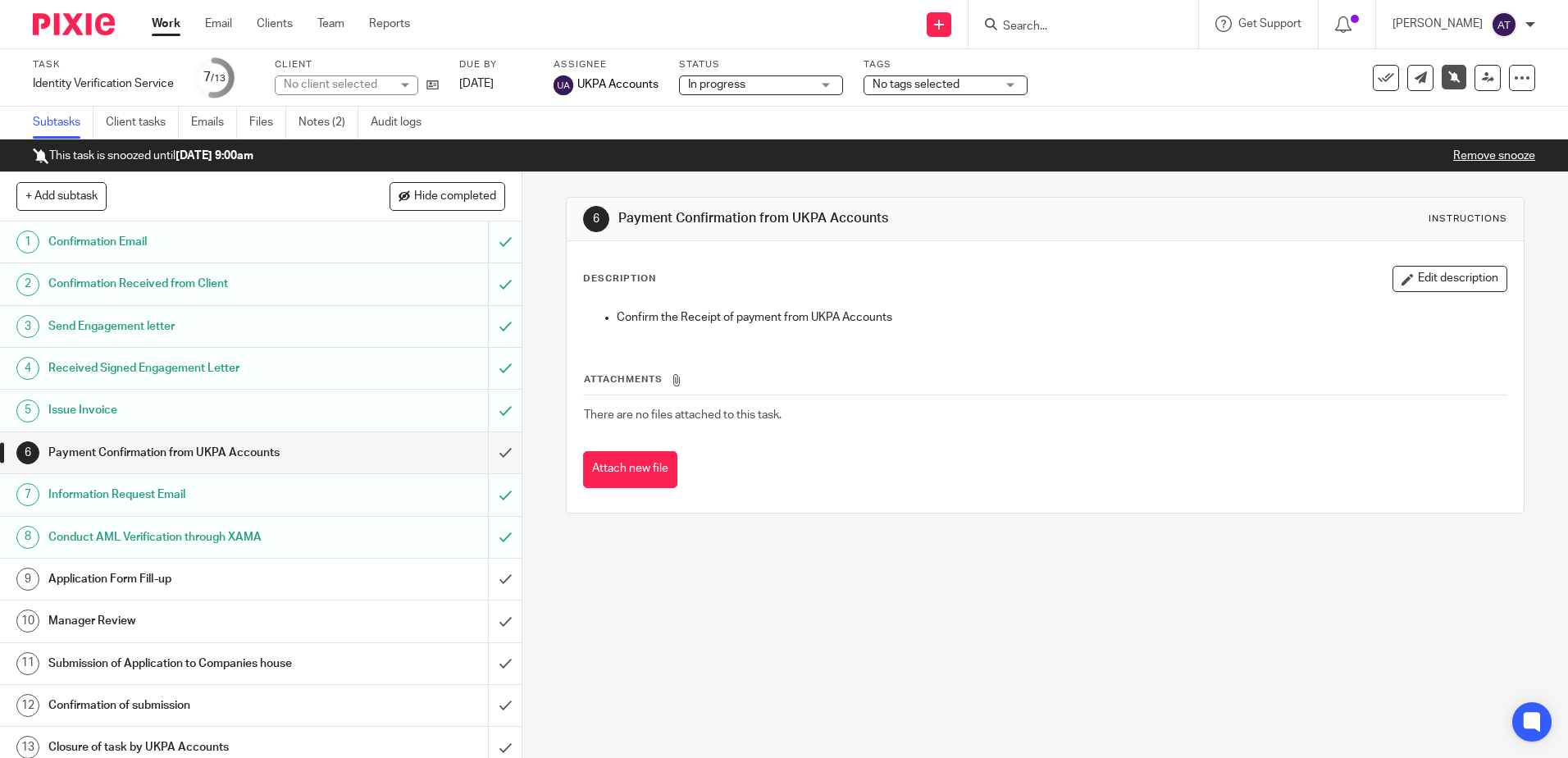
click at [330, 114] on link "Notes (2)" at bounding box center [328, 123] width 60 height 32
